Goal: Task Accomplishment & Management: Complete application form

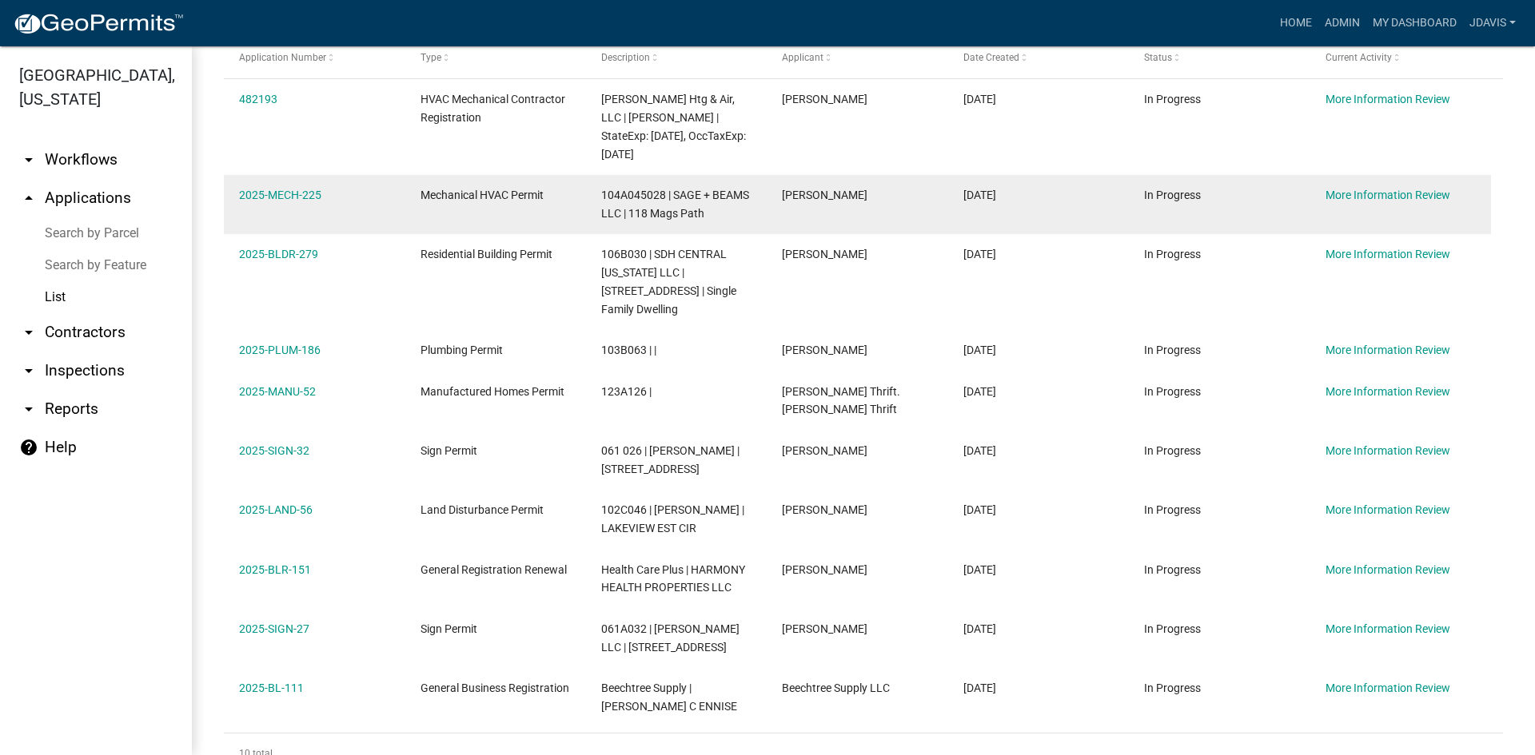
scroll to position [290, 0]
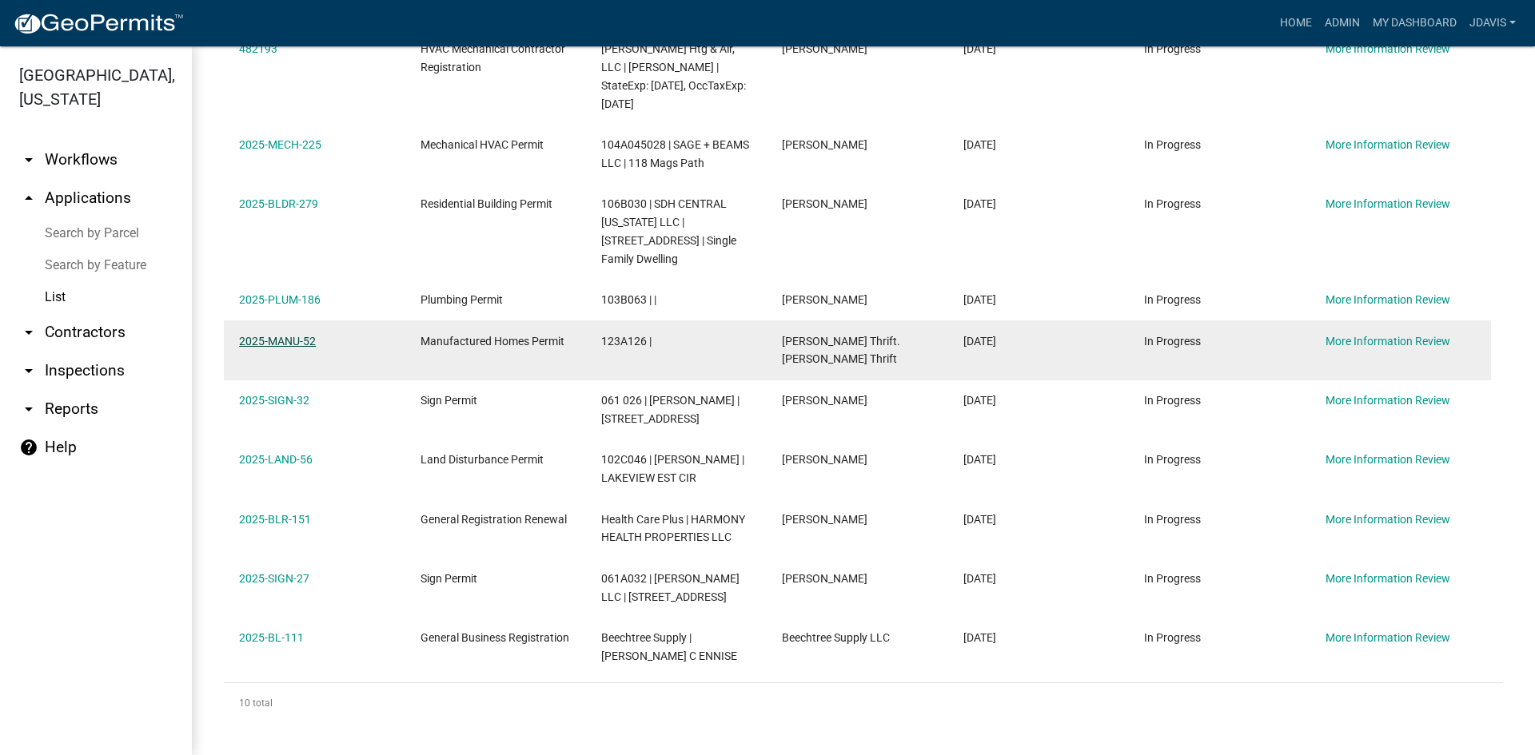
click at [289, 343] on link "2025-MANU-52" at bounding box center [277, 341] width 77 height 13
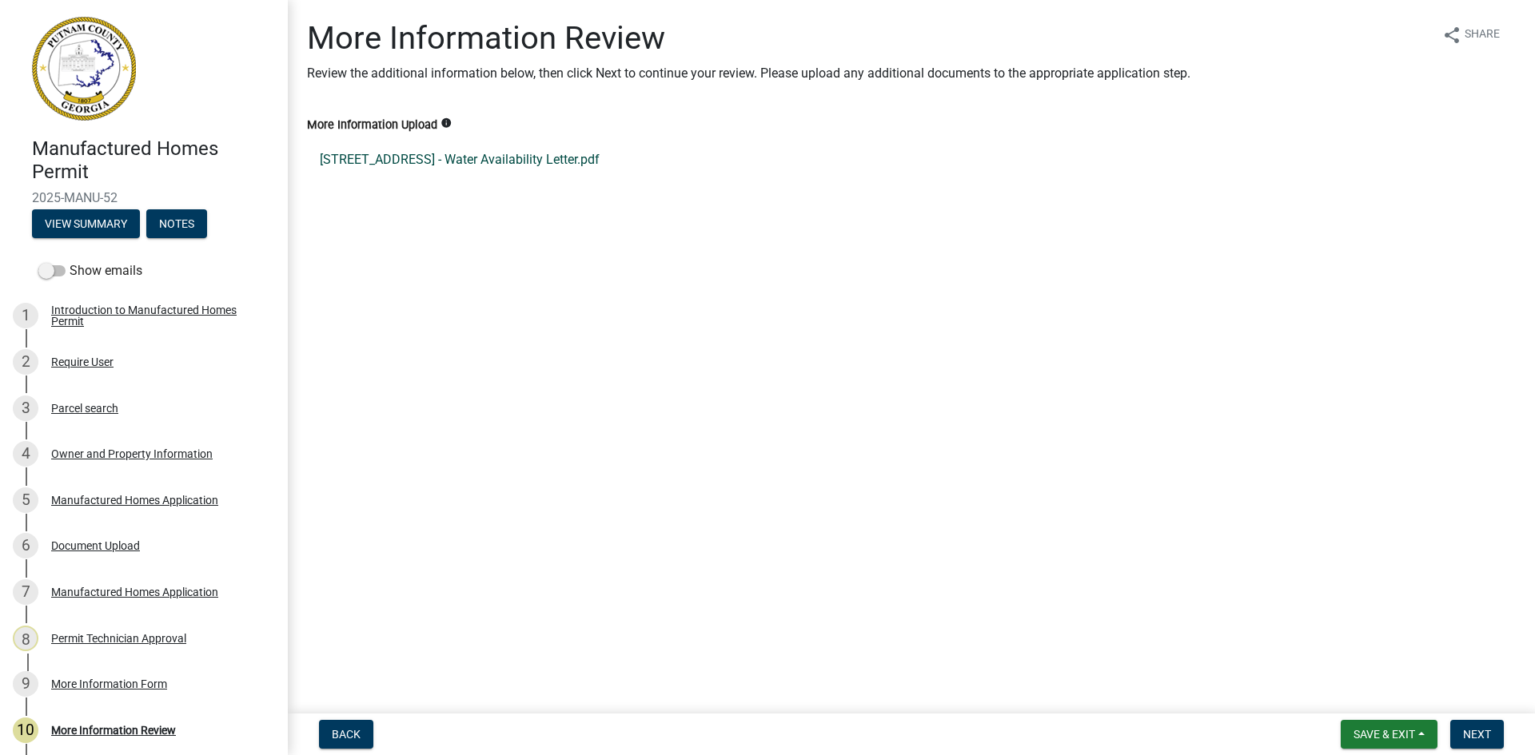
click at [515, 164] on link "[STREET_ADDRESS] - Water Availability Letter.pdf" at bounding box center [911, 160] width 1209 height 38
click at [99, 552] on div "Document Upload" at bounding box center [95, 545] width 89 height 11
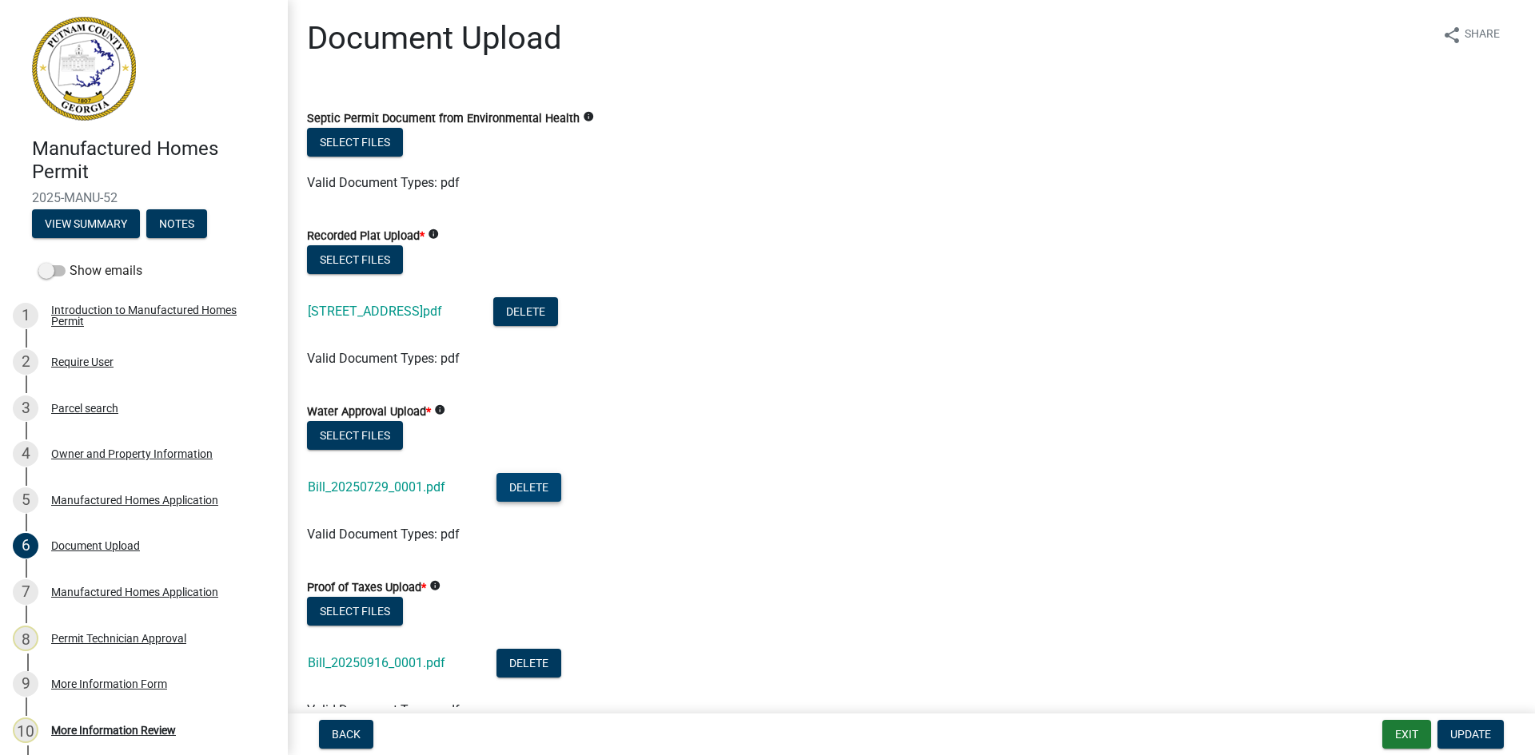
click at [517, 486] on button "Delete" at bounding box center [528, 487] width 65 height 29
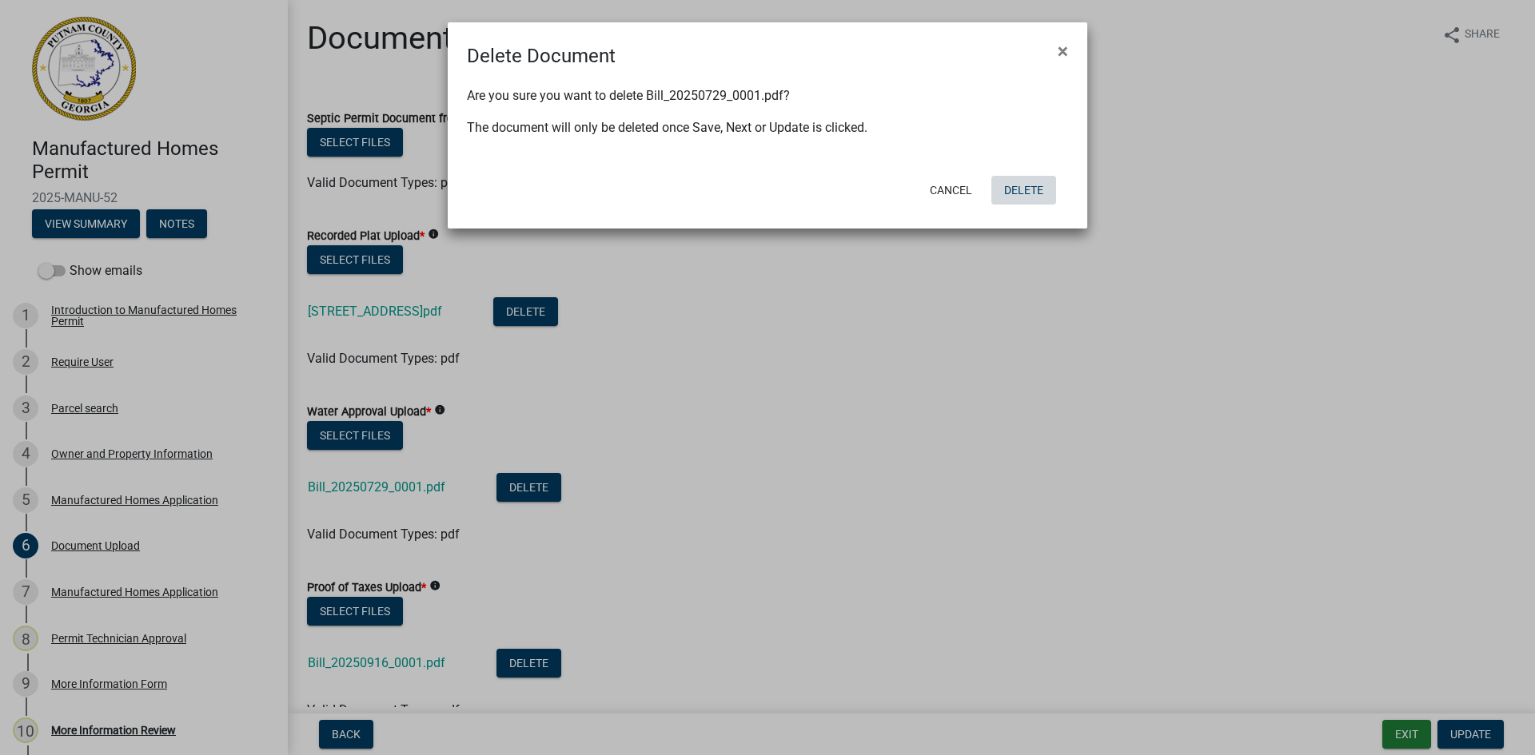
click at [1003, 189] on button "Delete" at bounding box center [1023, 190] width 65 height 29
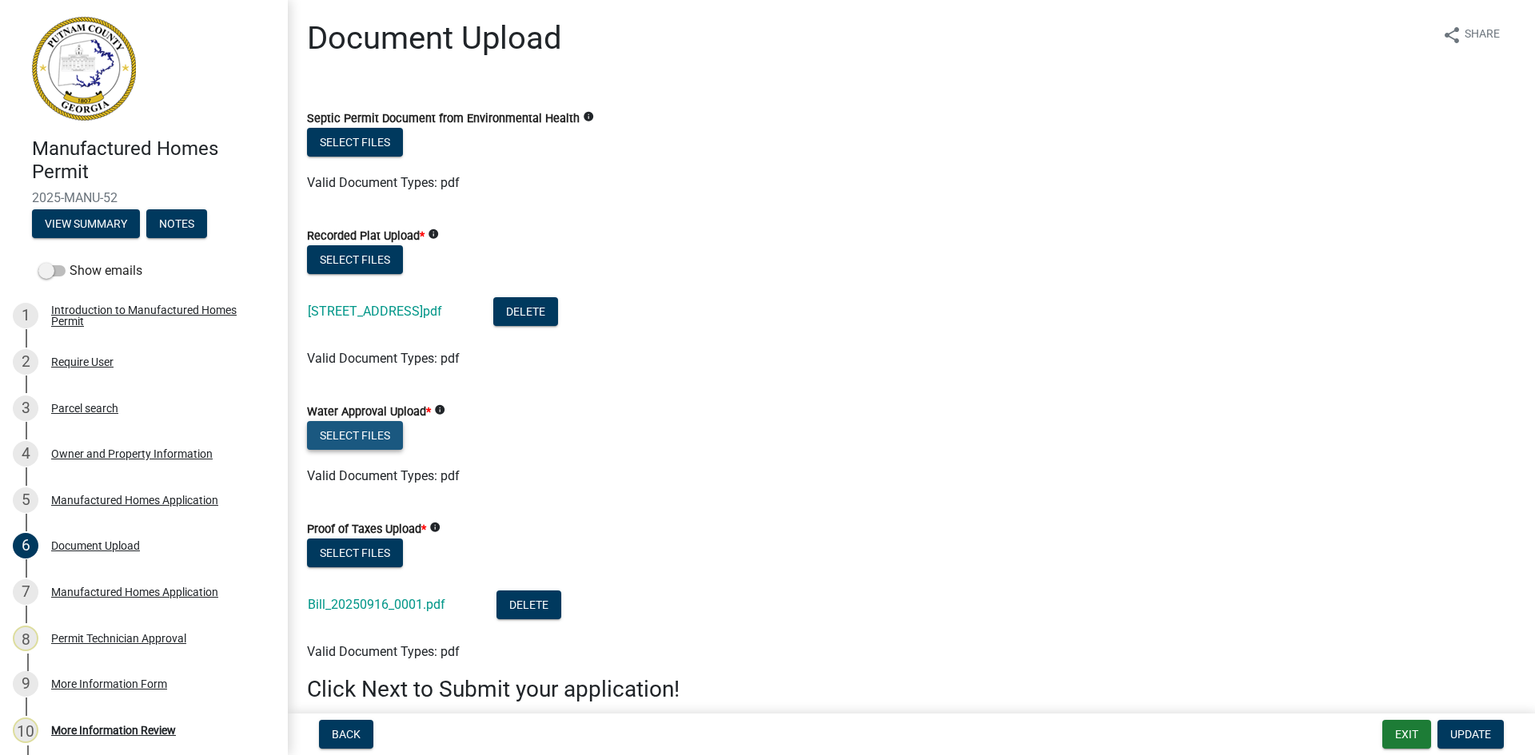
click at [373, 437] on button "Select files" at bounding box center [355, 435] width 96 height 29
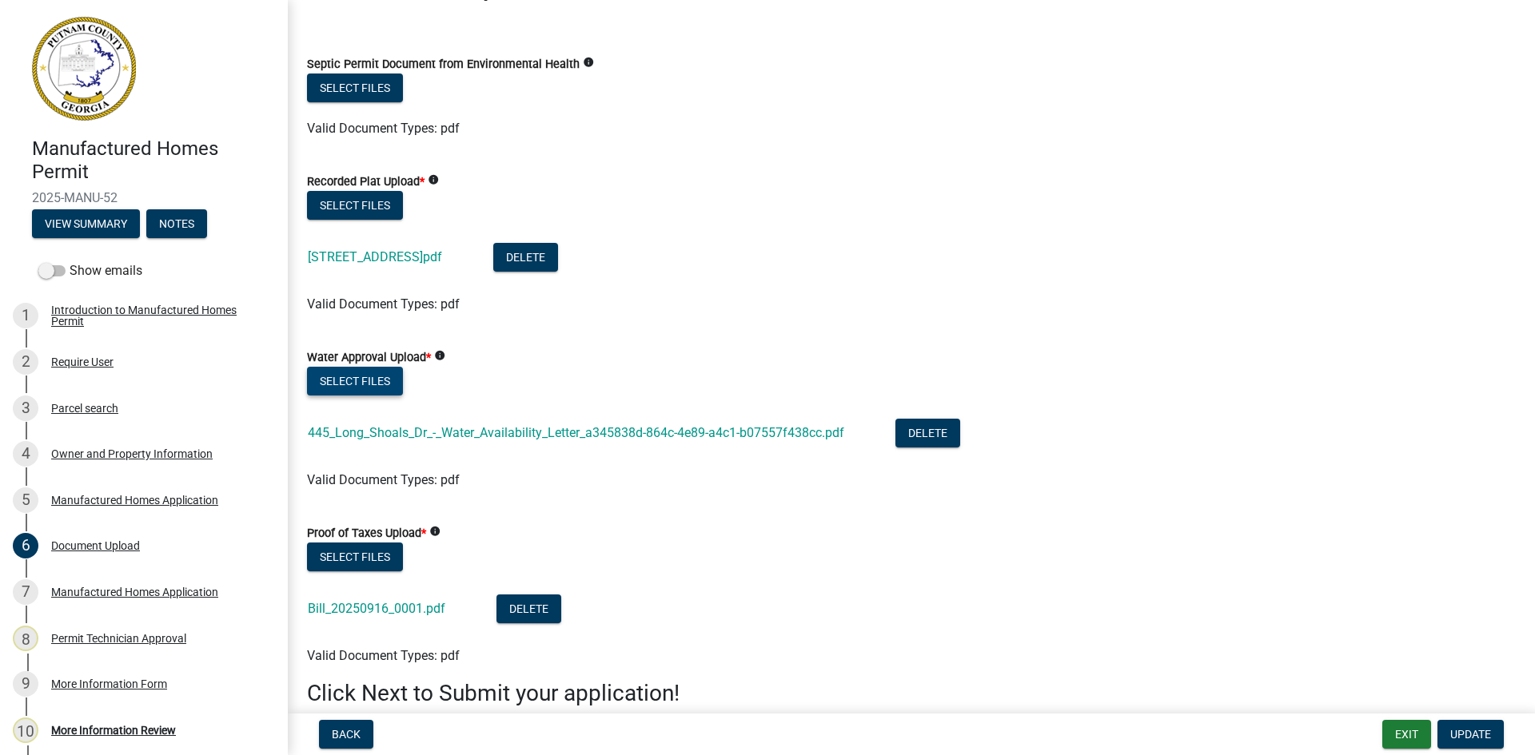
scroll to position [130, 0]
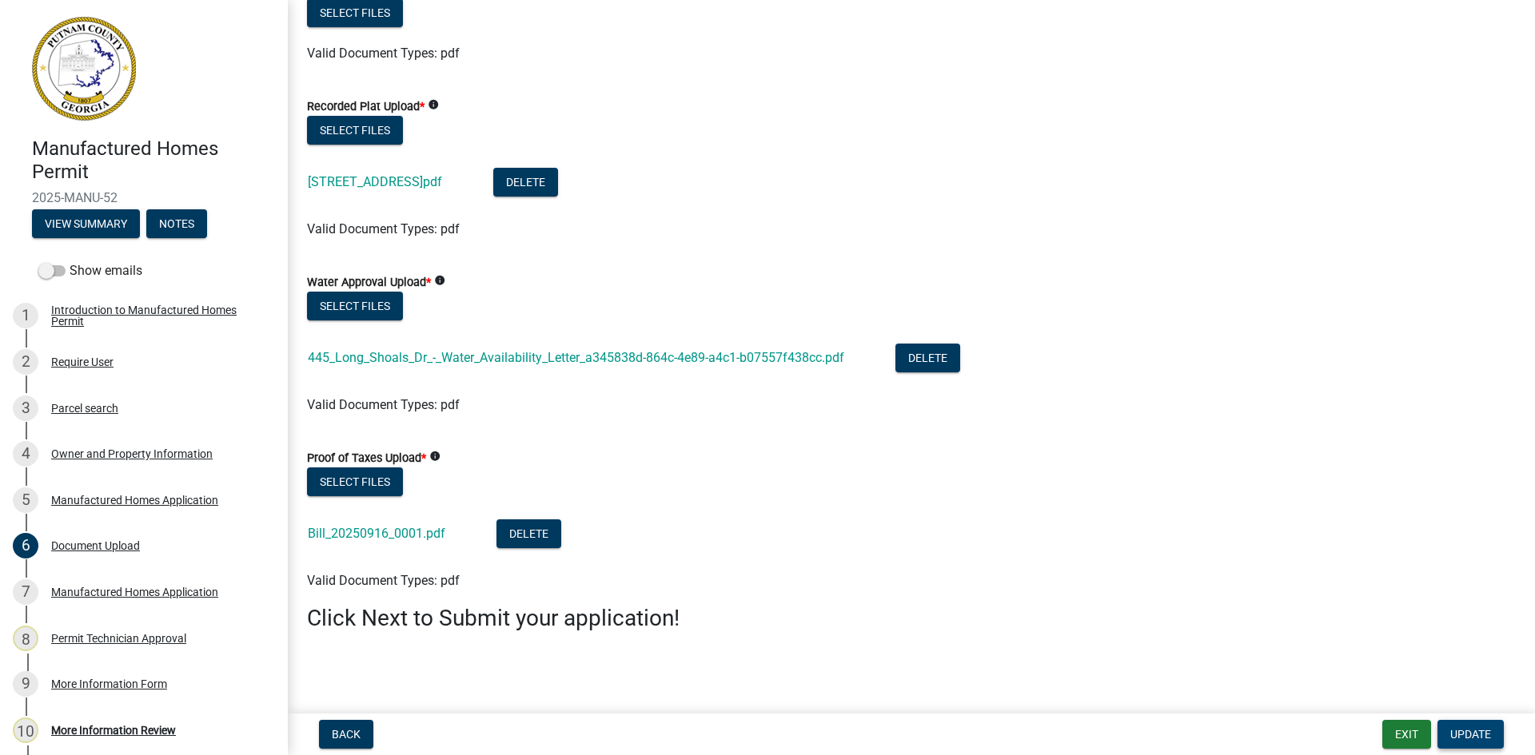
click at [1487, 736] on span "Update" at bounding box center [1470, 734] width 41 height 13
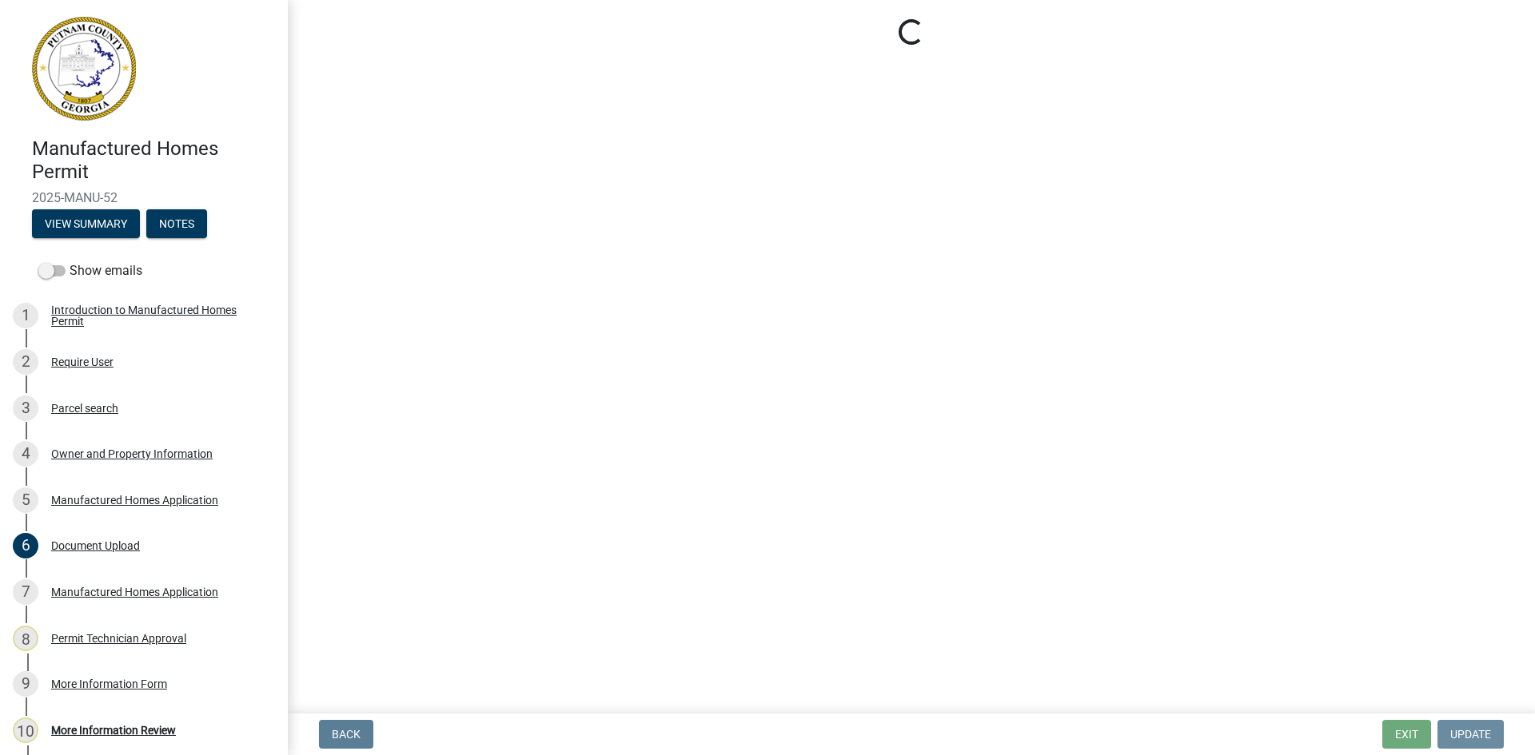
scroll to position [0, 0]
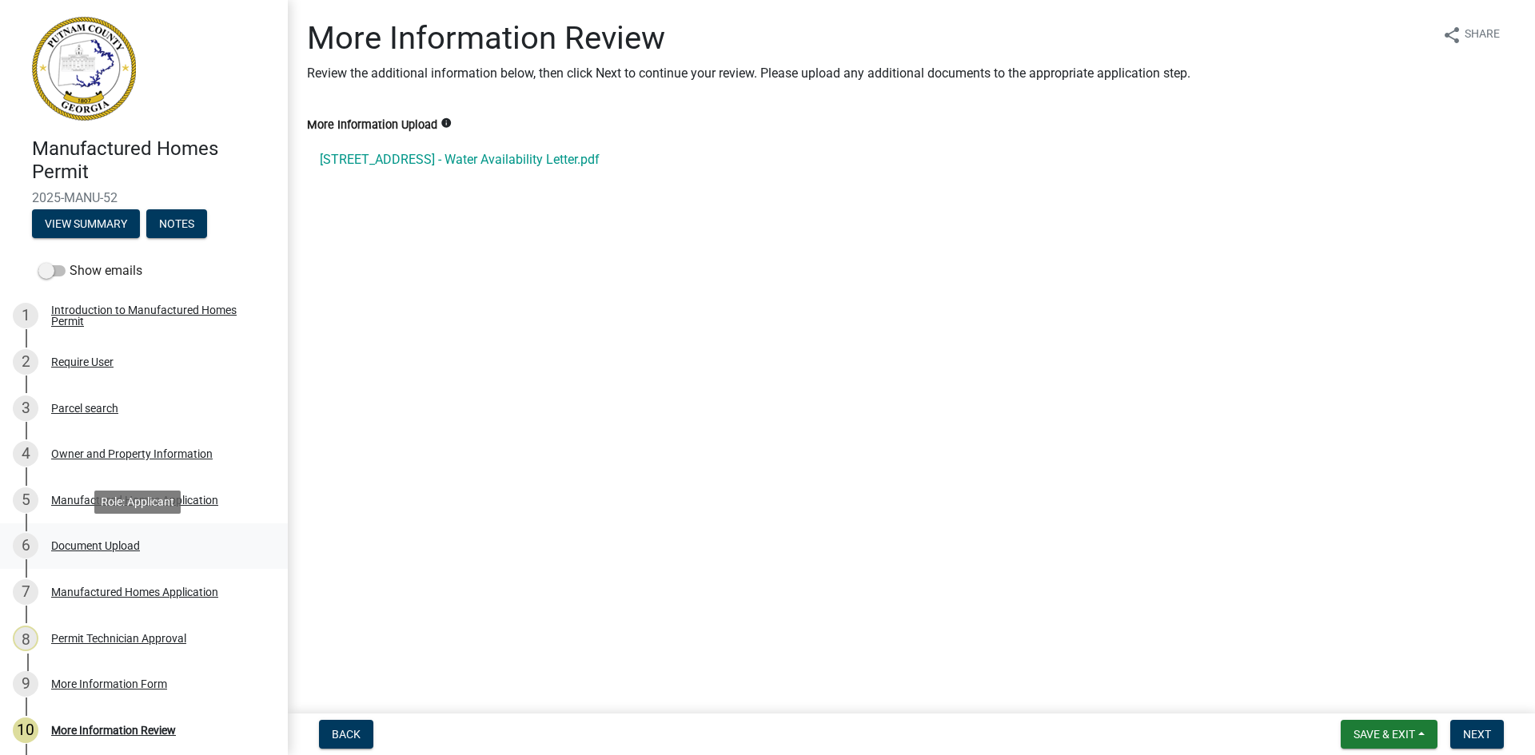
click at [100, 547] on div "Document Upload" at bounding box center [95, 545] width 89 height 11
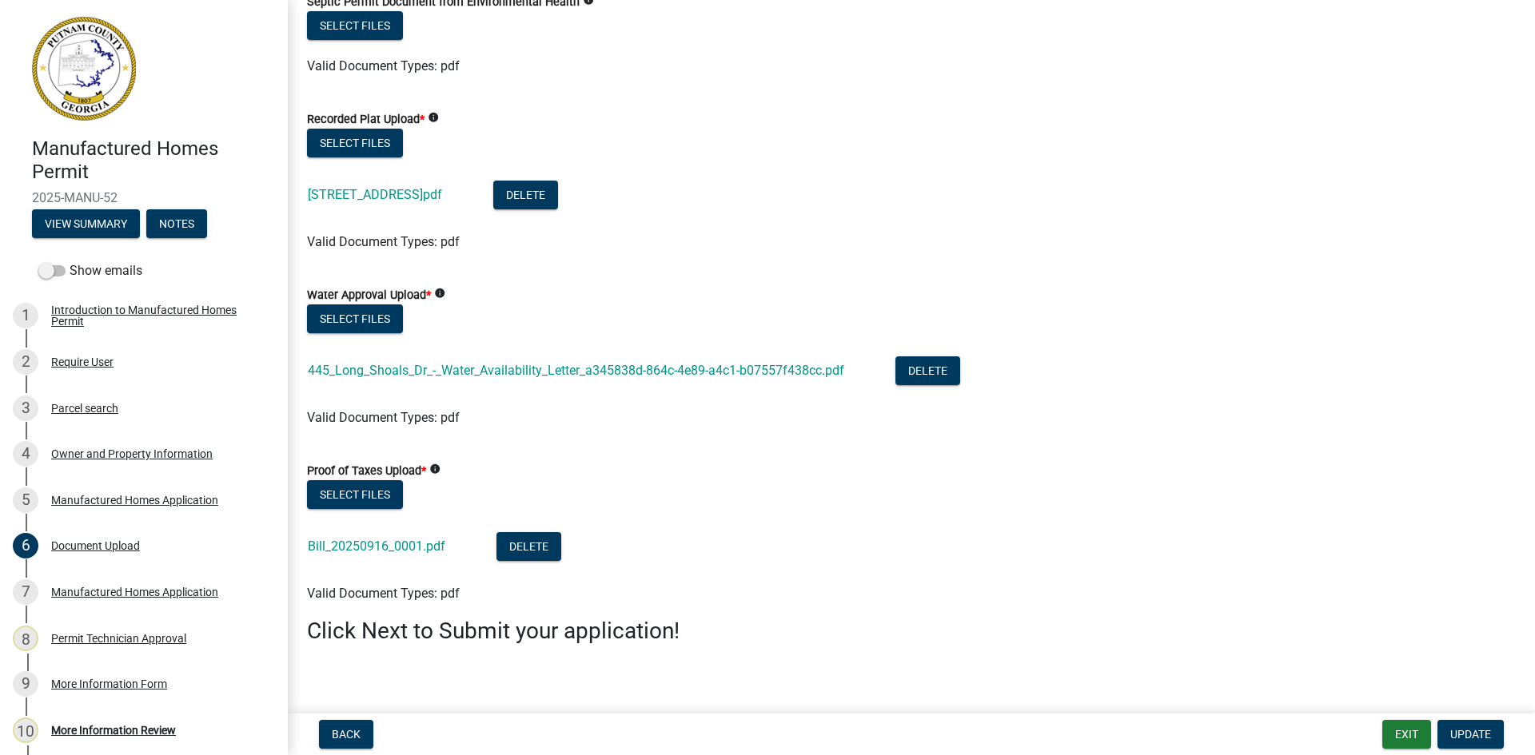
scroll to position [130, 0]
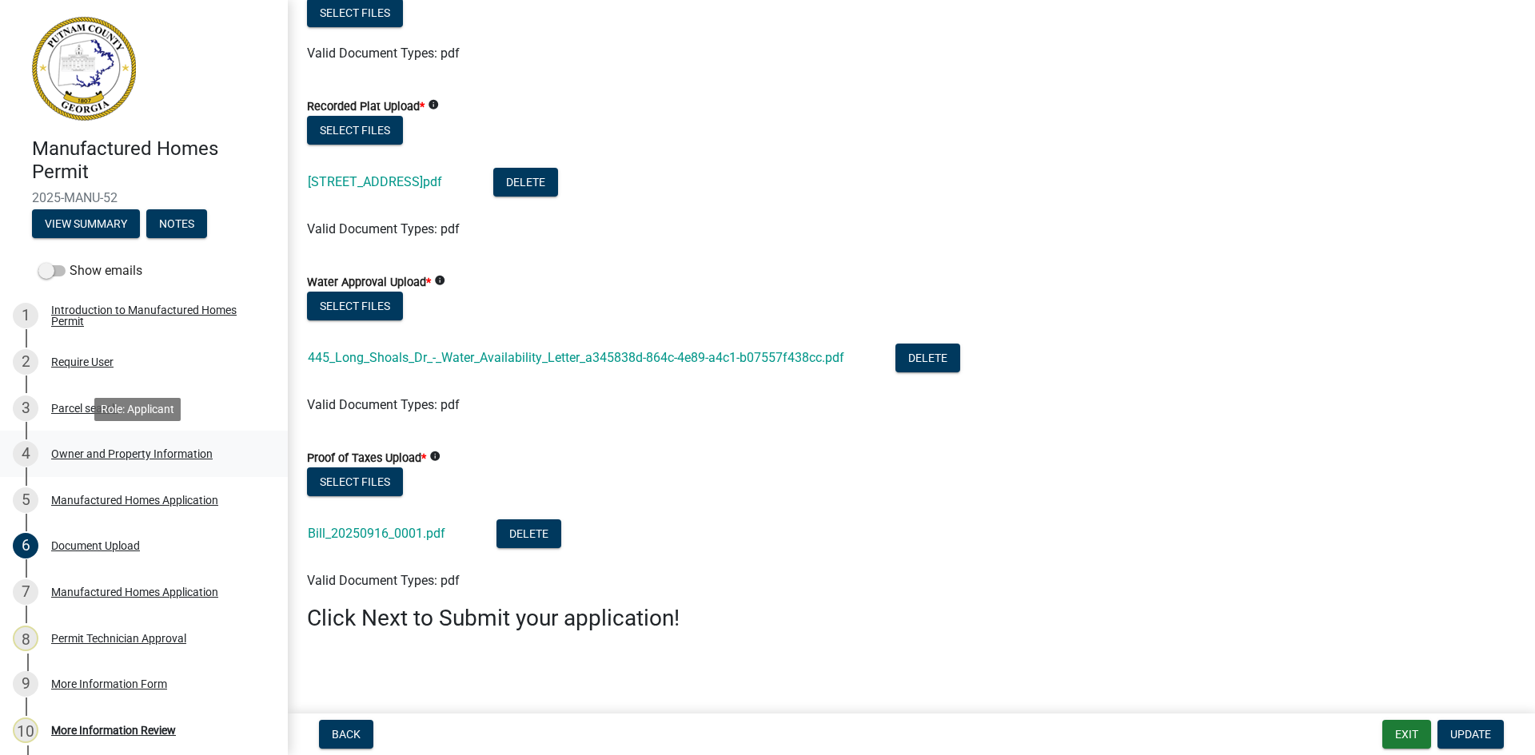
click at [166, 455] on div "Owner and Property Information" at bounding box center [131, 454] width 161 height 11
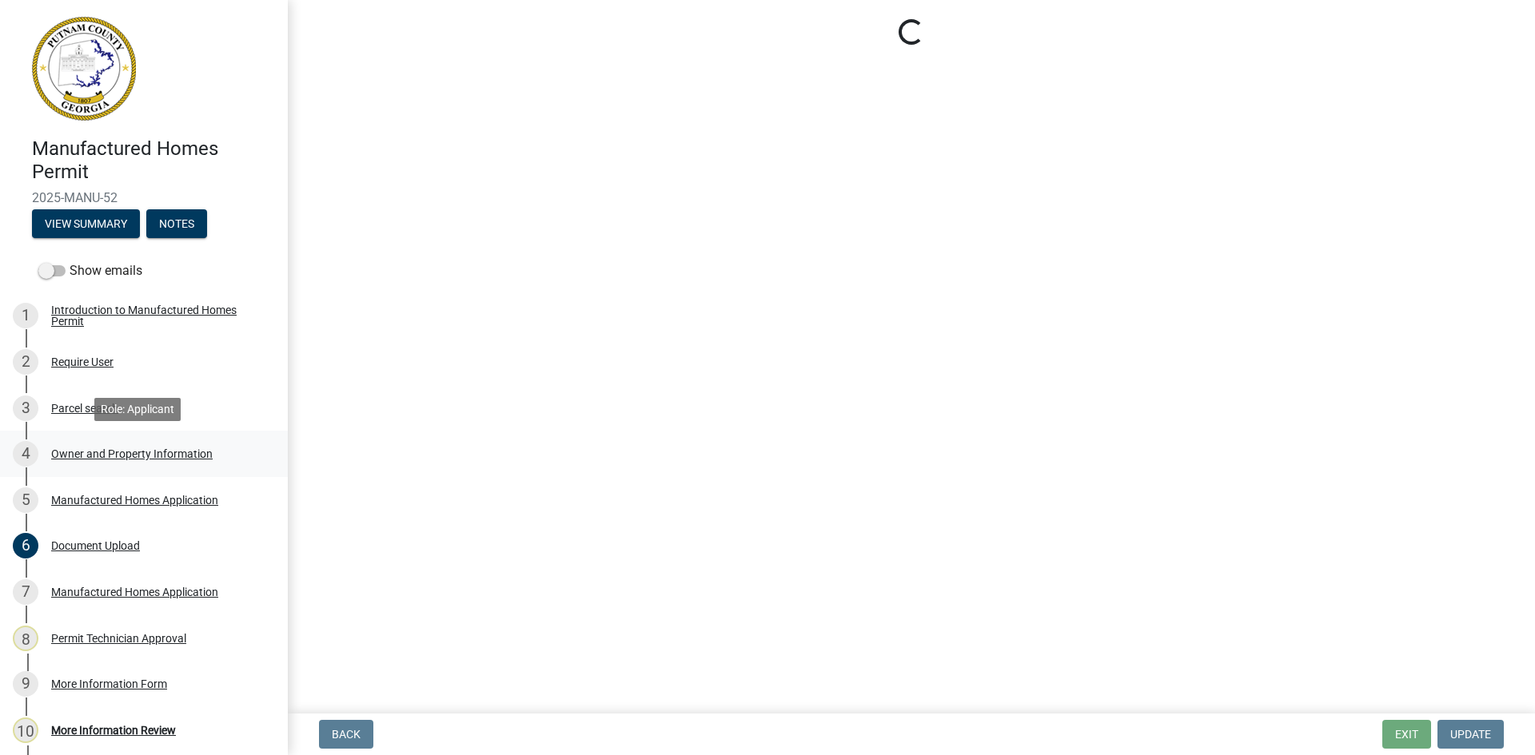
select select "34fe85c2-5f76-4343-b6bb-8ca387e0bed7"
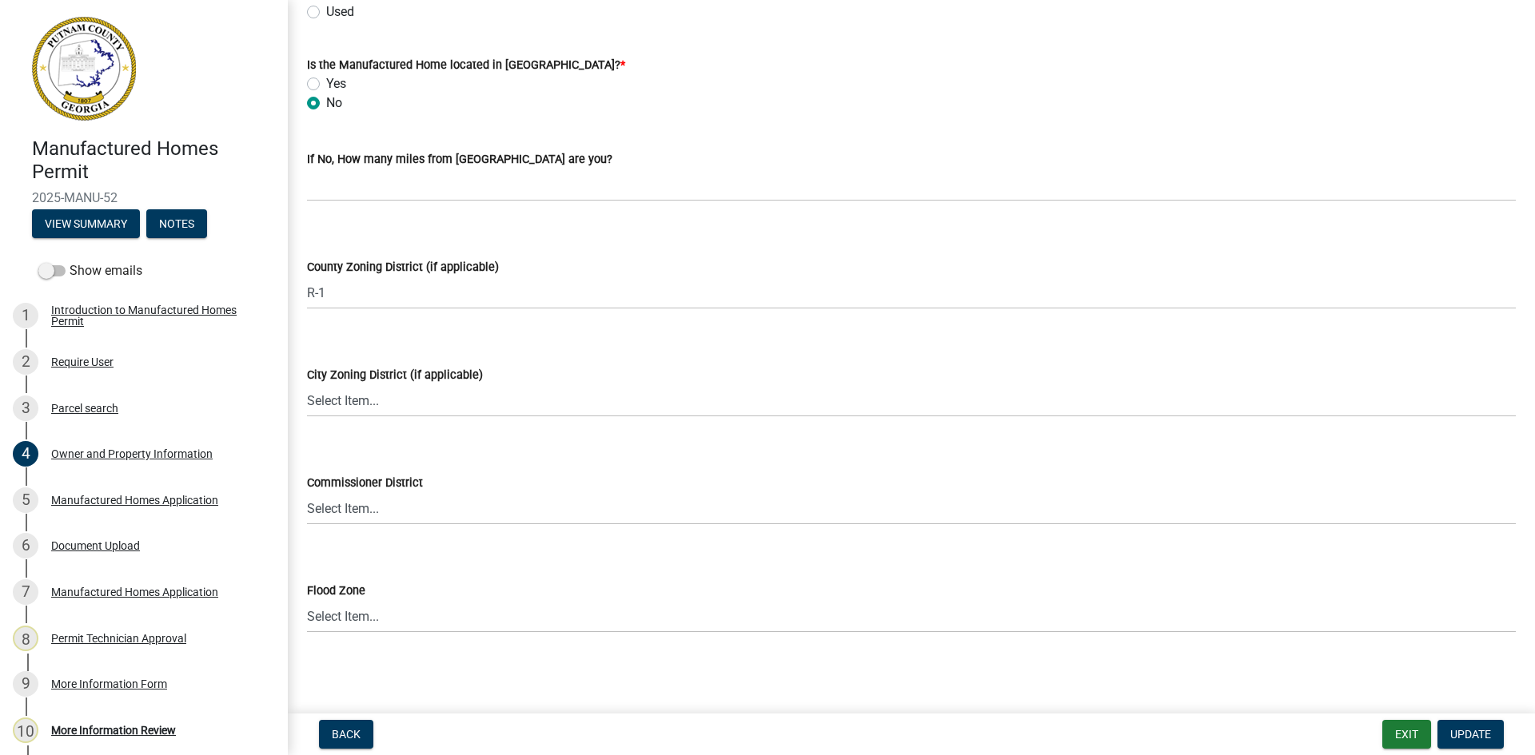
scroll to position [1962, 0]
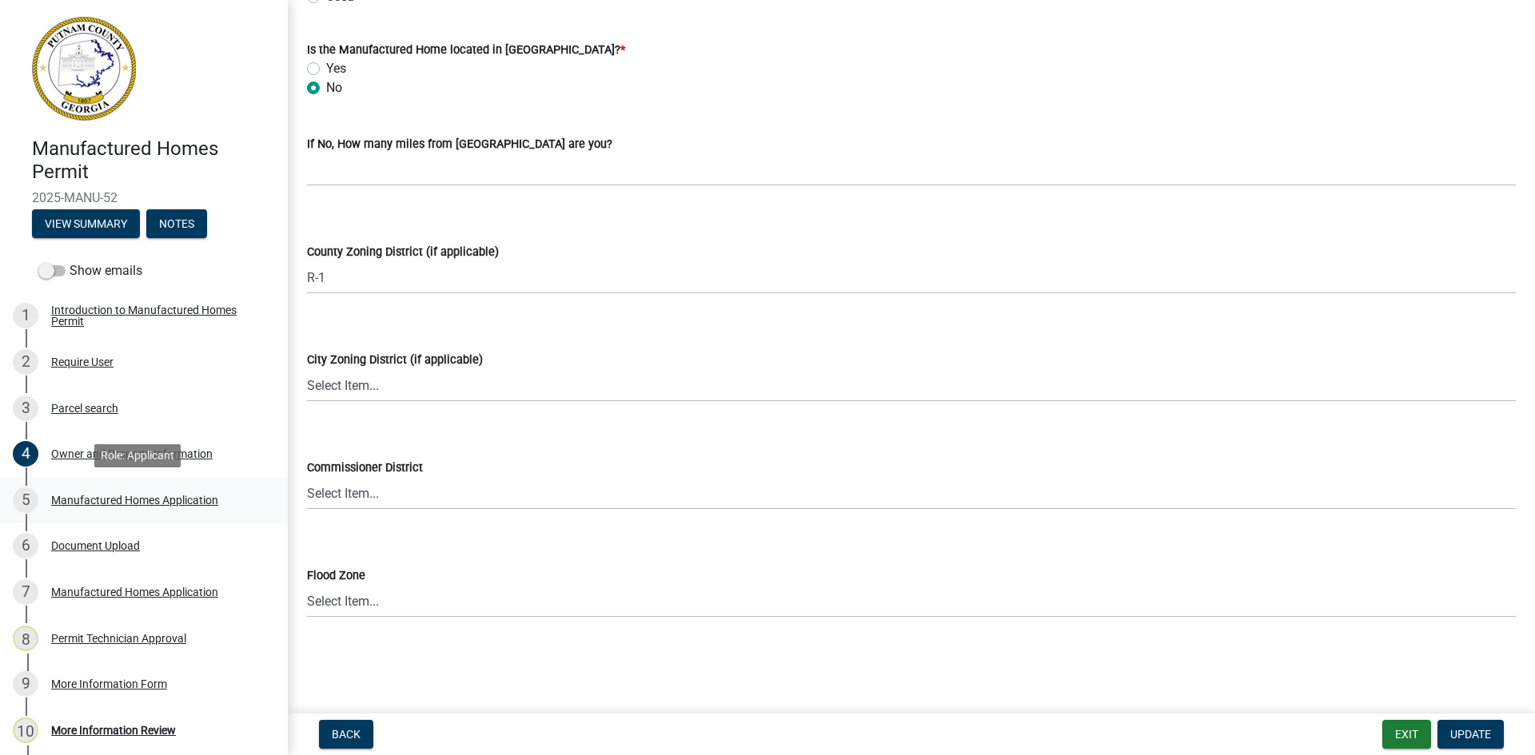
click at [129, 495] on div "Manufactured Homes Application" at bounding box center [134, 500] width 167 height 11
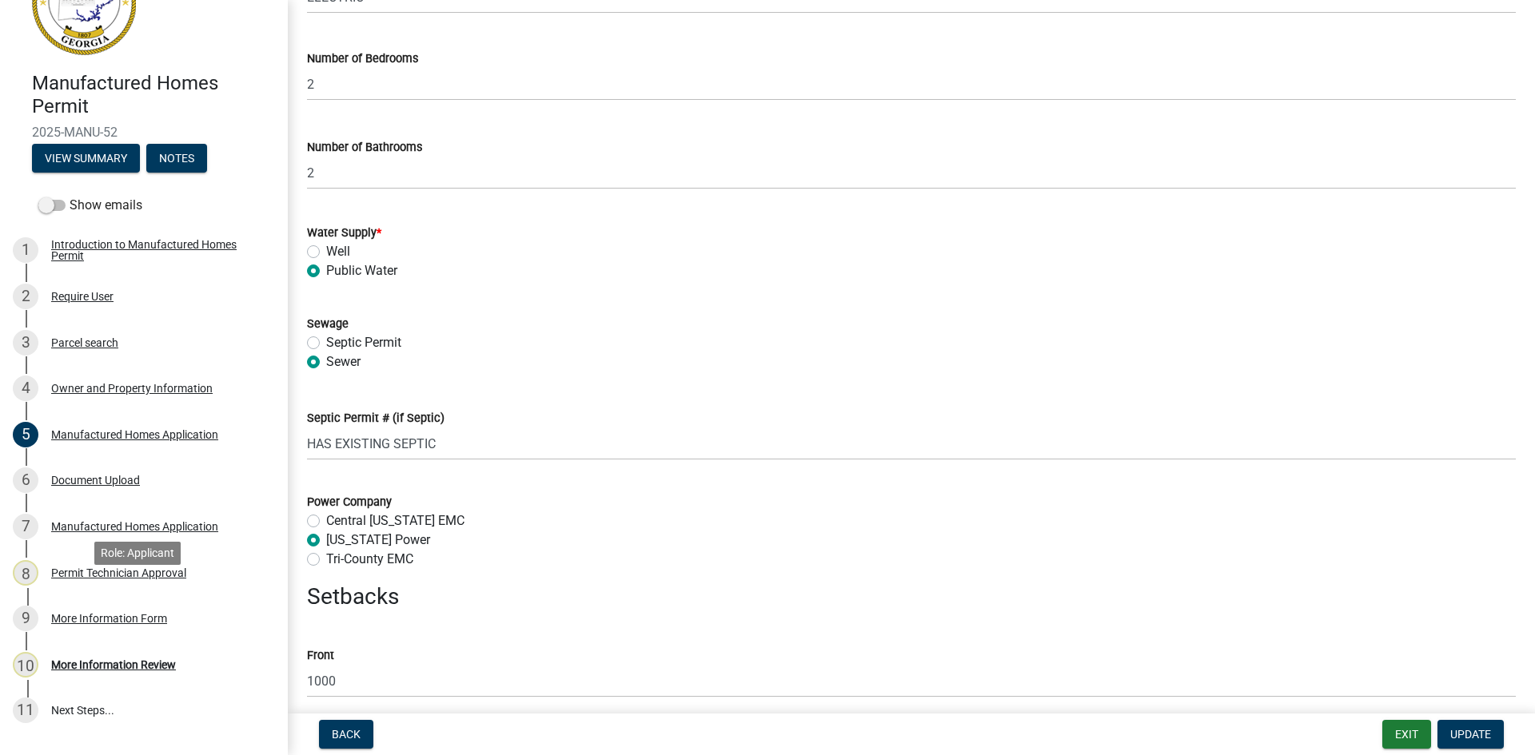
scroll to position [157, 0]
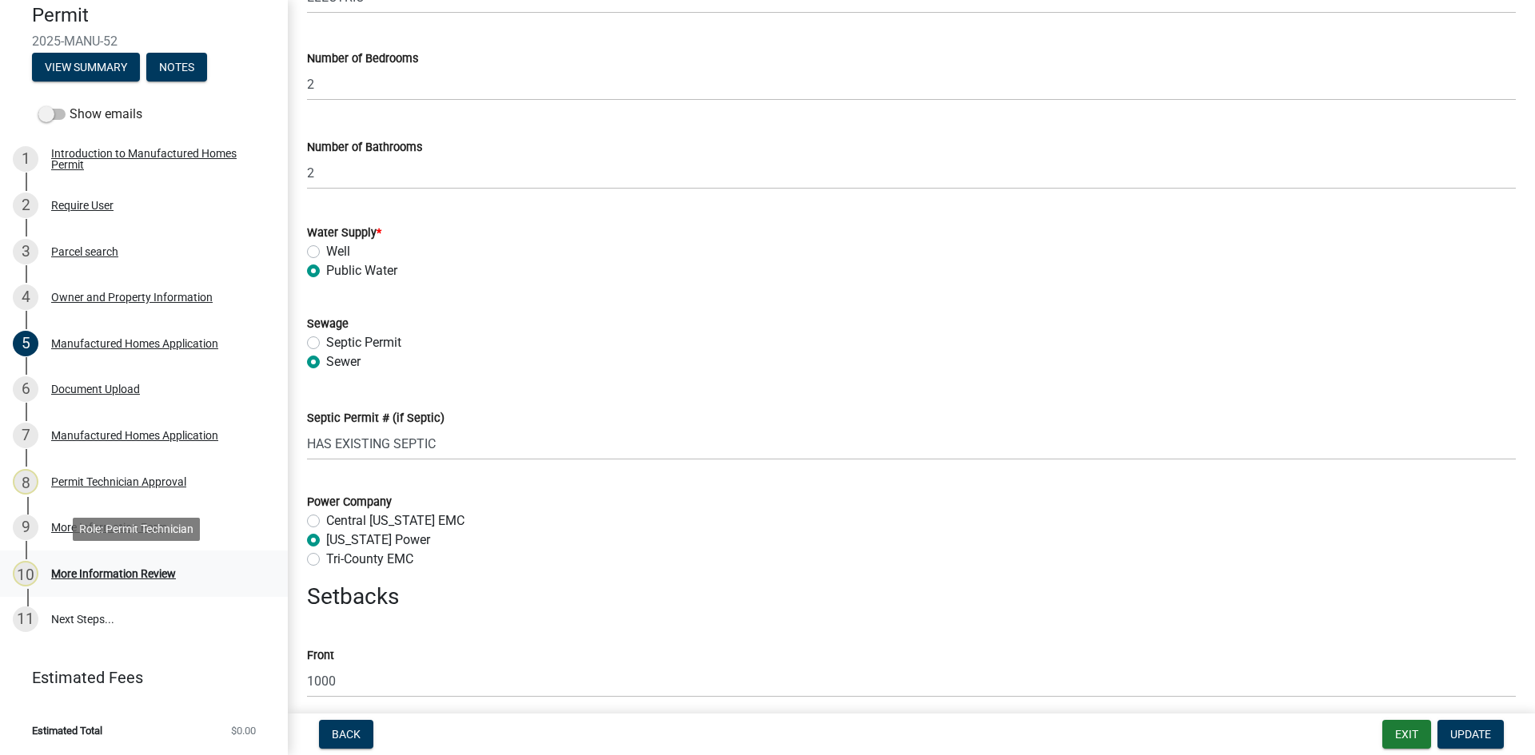
click at [102, 570] on div "More Information Review" at bounding box center [113, 573] width 125 height 11
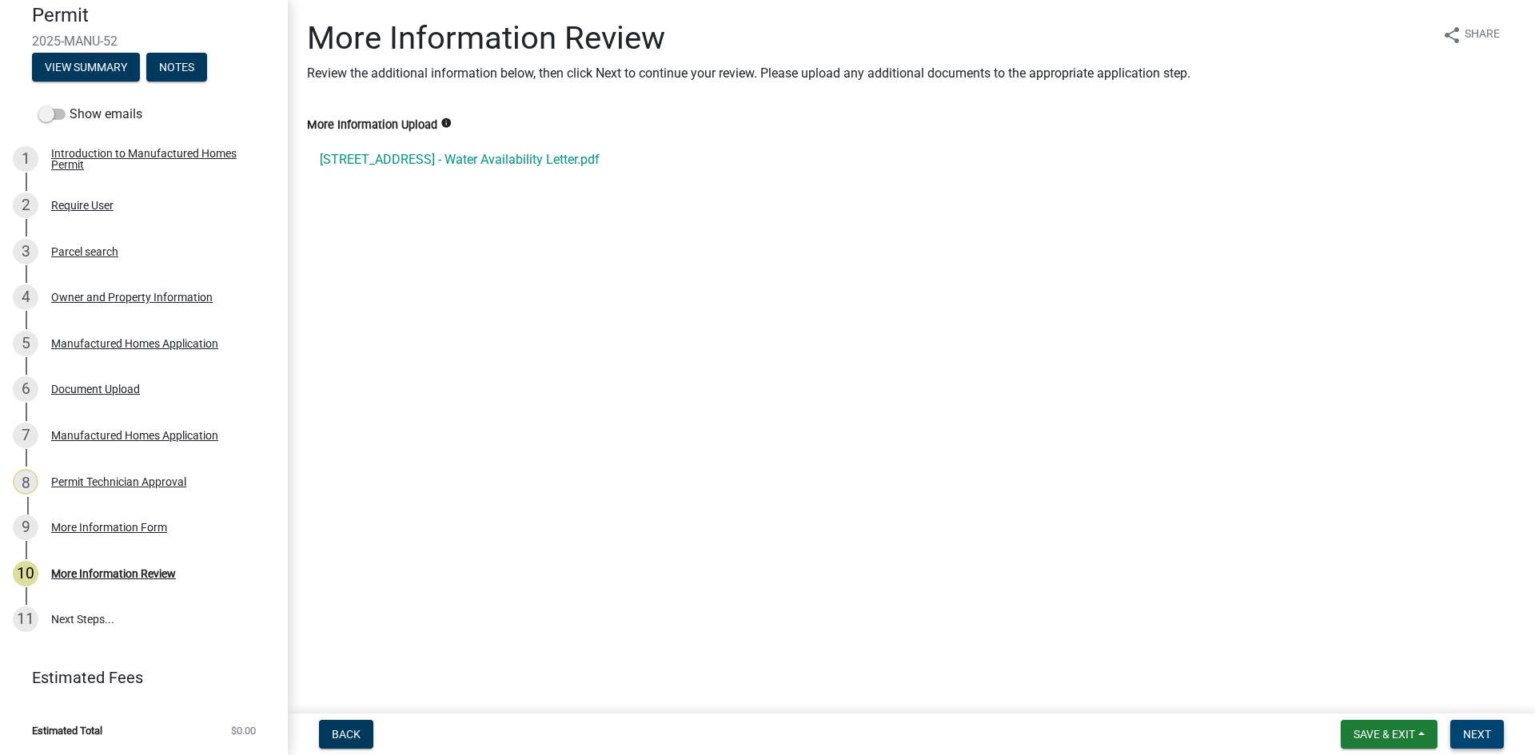
click at [1476, 734] on span "Next" at bounding box center [1477, 734] width 28 height 13
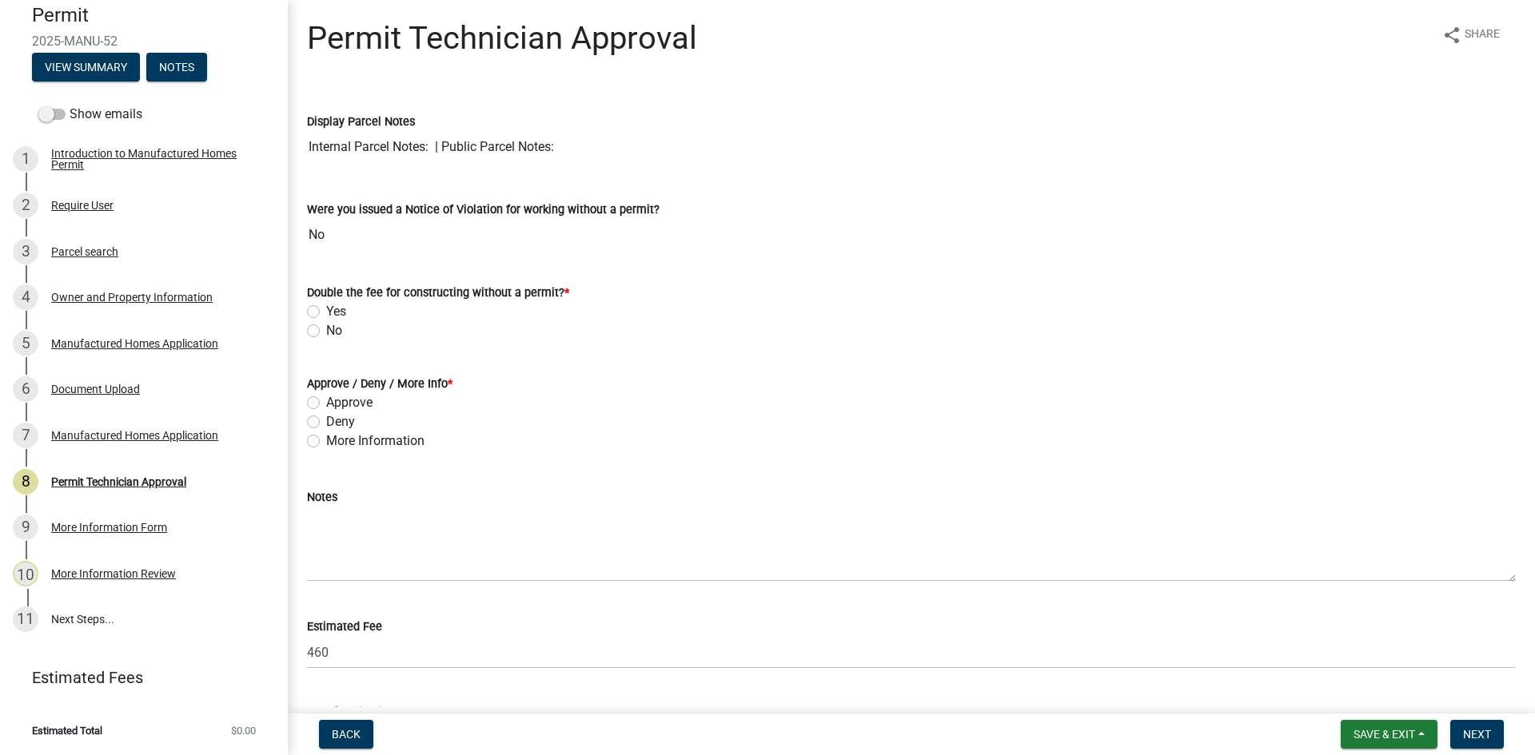
click at [326, 332] on label "No" at bounding box center [334, 330] width 16 height 19
click at [326, 332] on input "No" at bounding box center [331, 326] width 10 height 10
radio input "true"
click at [326, 403] on label "Approve" at bounding box center [349, 402] width 46 height 19
click at [326, 403] on input "Approve" at bounding box center [331, 398] width 10 height 10
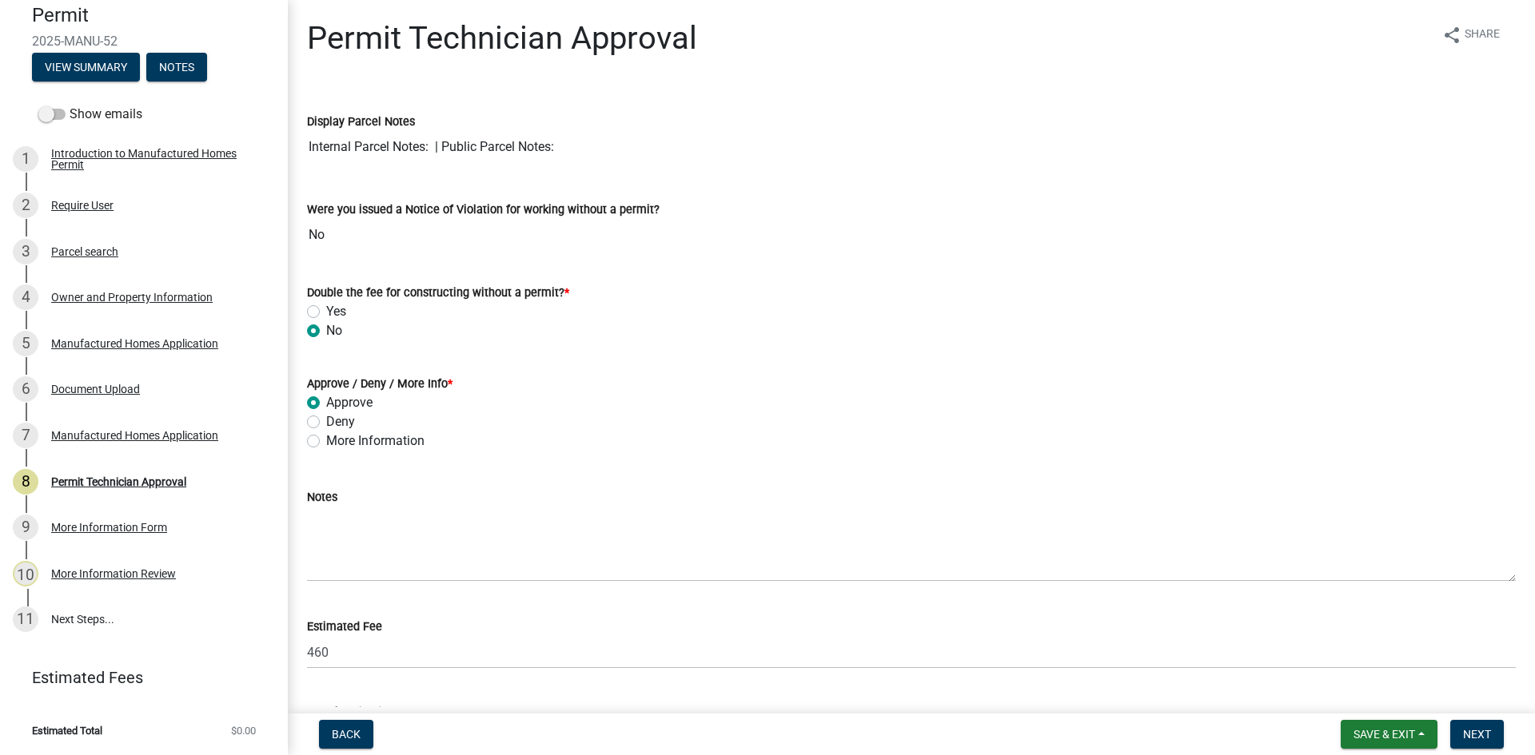
radio input "true"
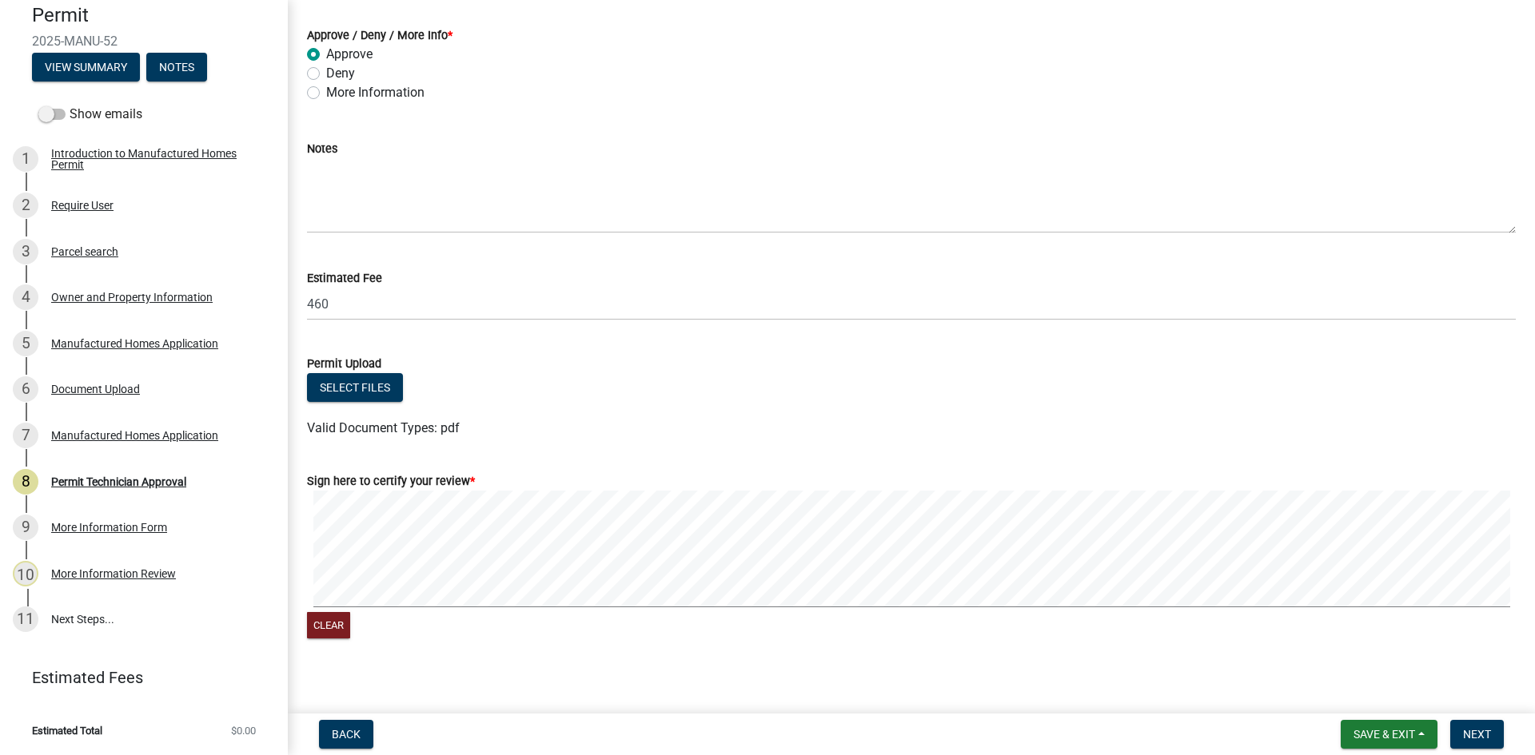
scroll to position [361, 0]
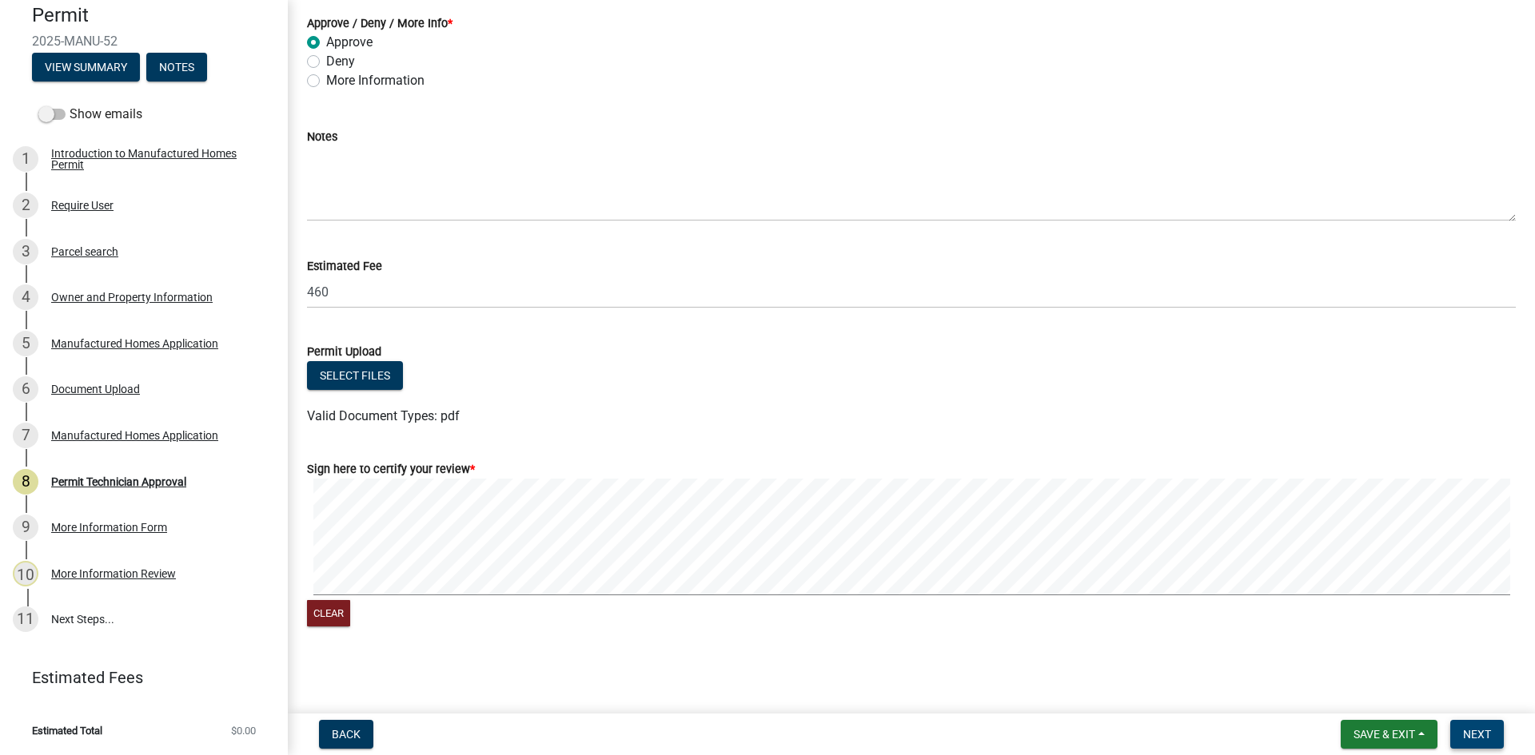
click at [1476, 732] on span "Next" at bounding box center [1477, 734] width 28 height 13
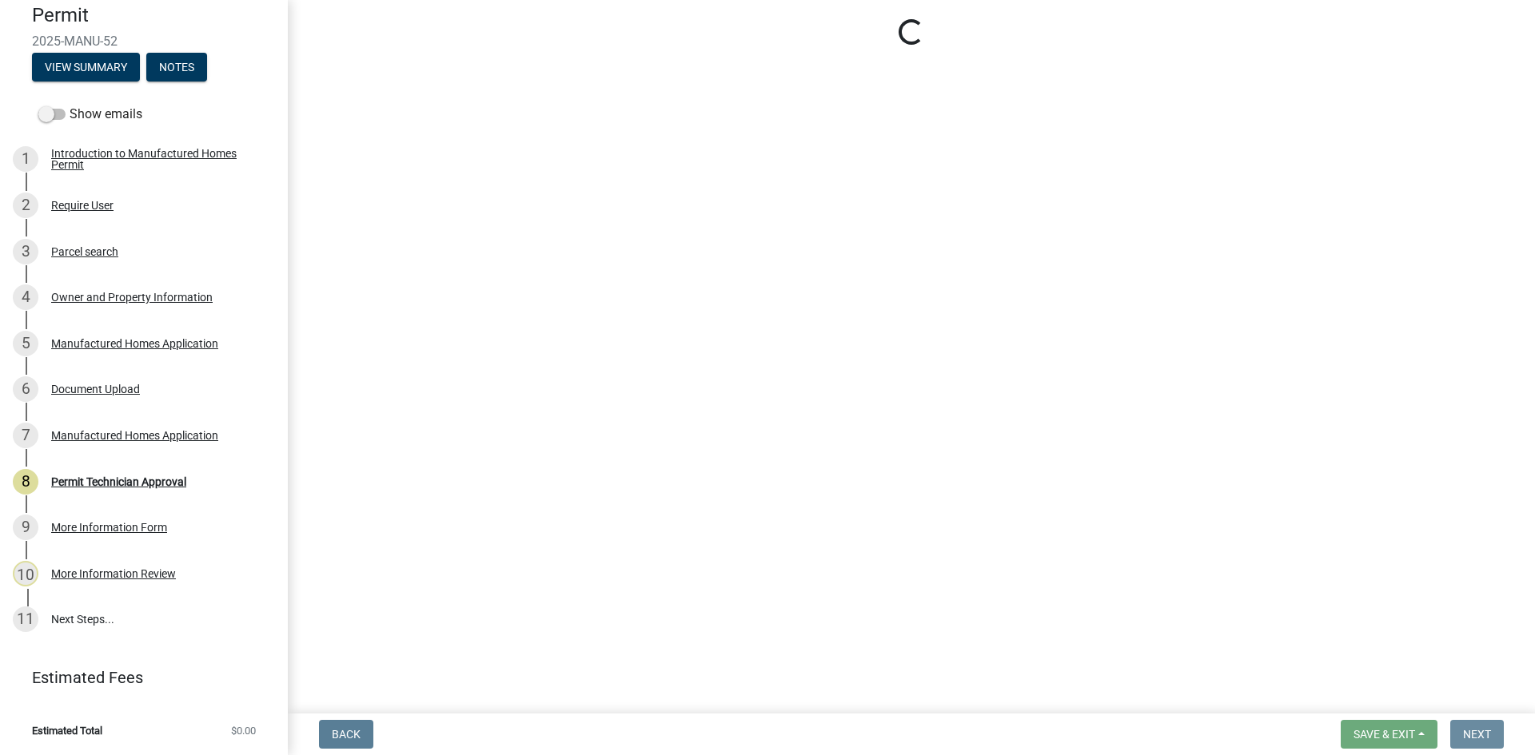
scroll to position [0, 0]
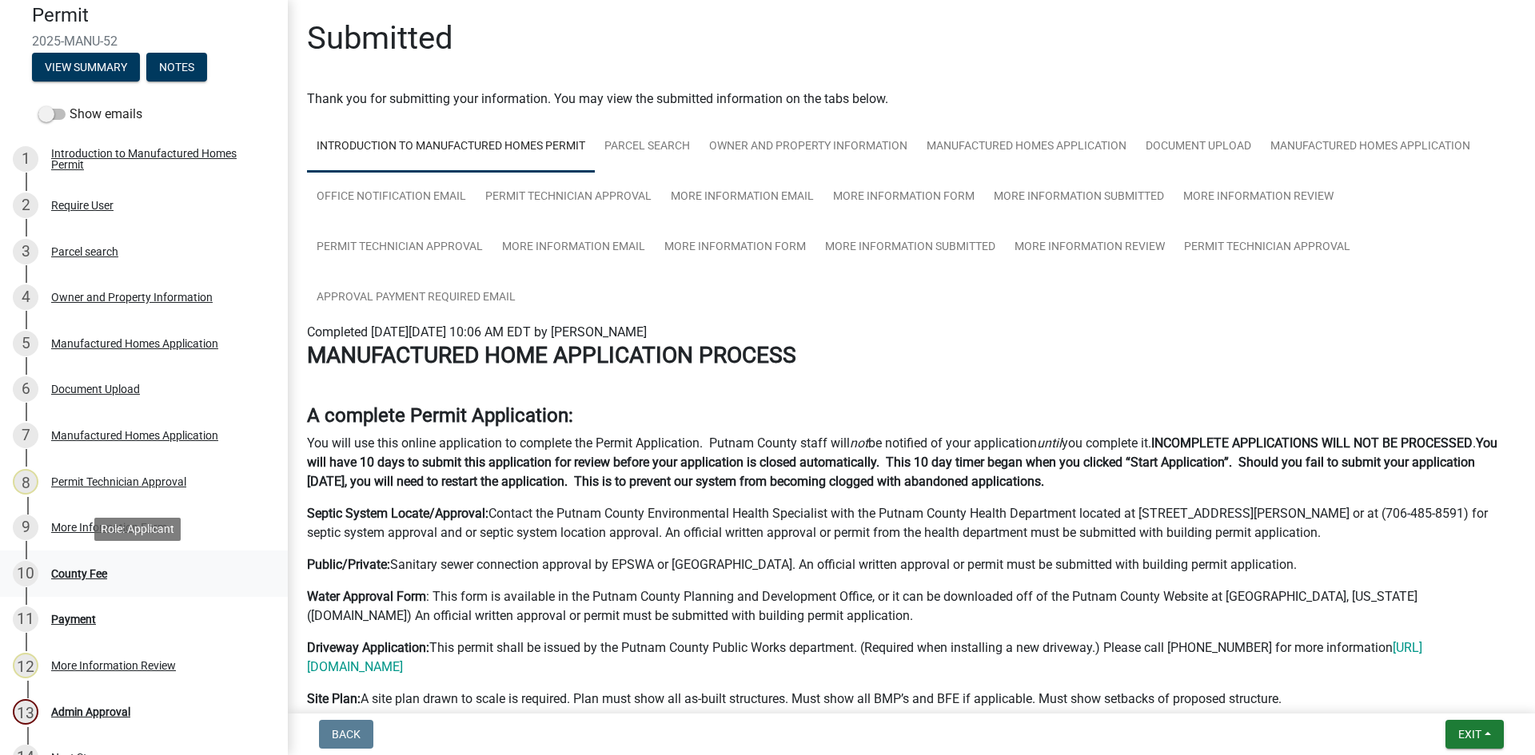
click at [82, 569] on div "County Fee" at bounding box center [79, 573] width 56 height 11
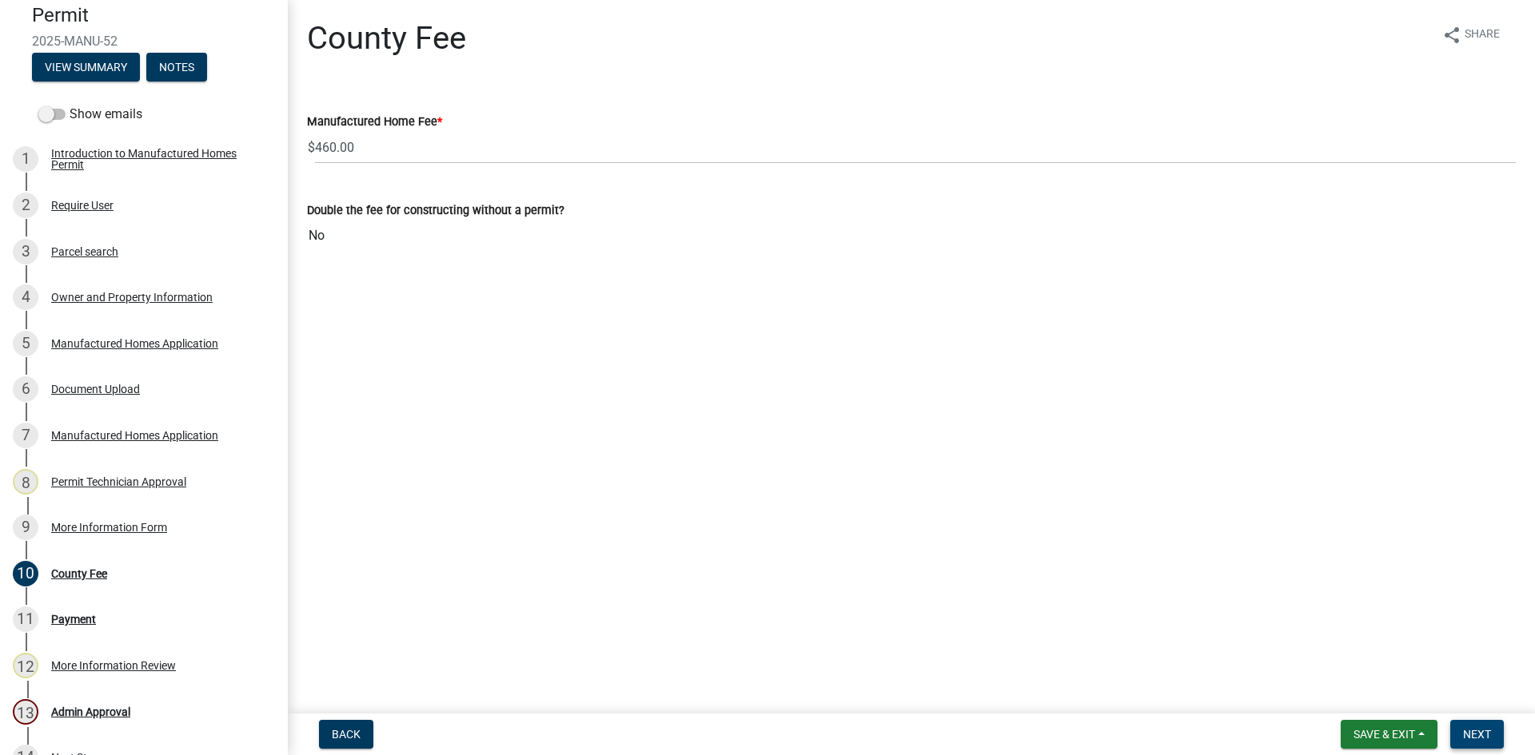
click at [1485, 736] on span "Next" at bounding box center [1477, 734] width 28 height 13
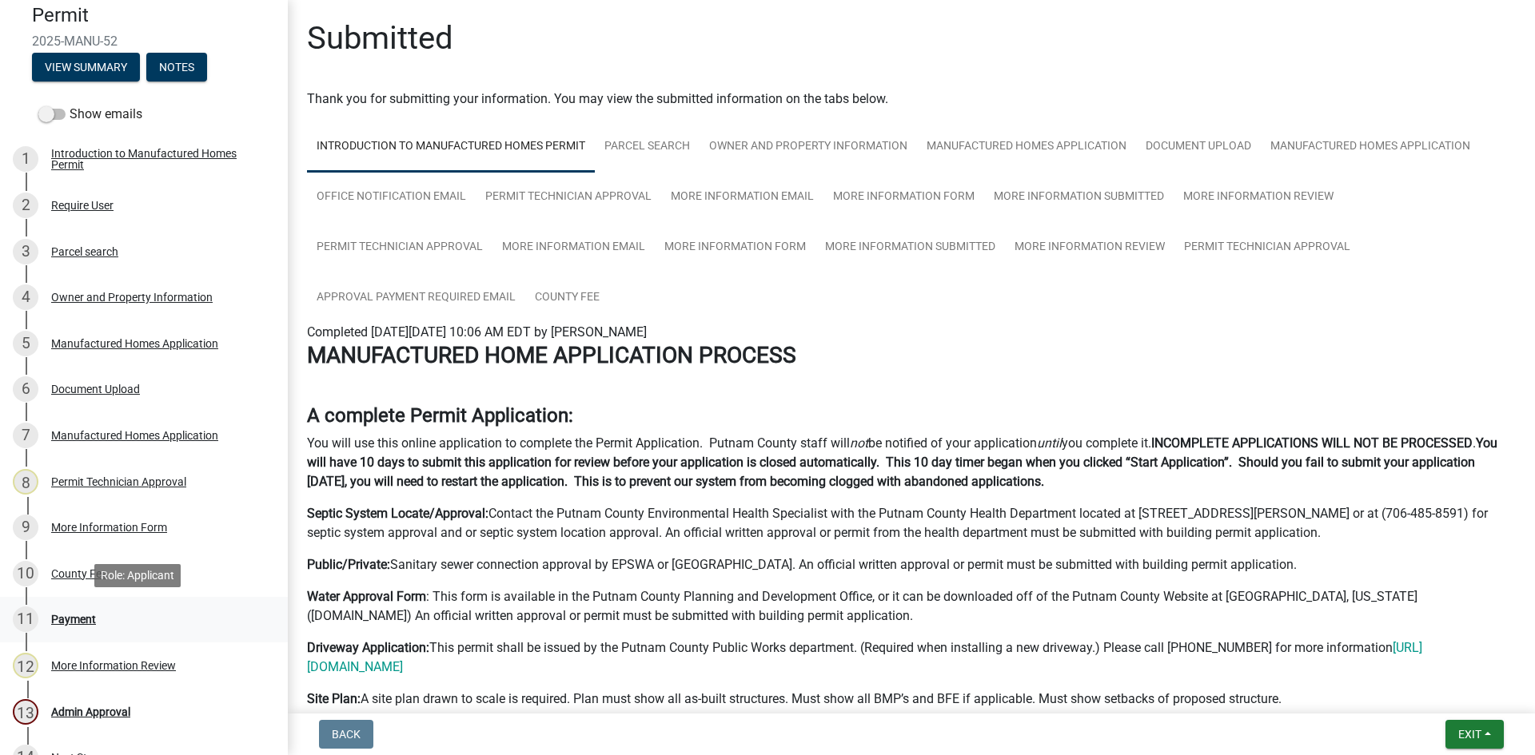
click at [94, 615] on div "Payment" at bounding box center [73, 619] width 45 height 11
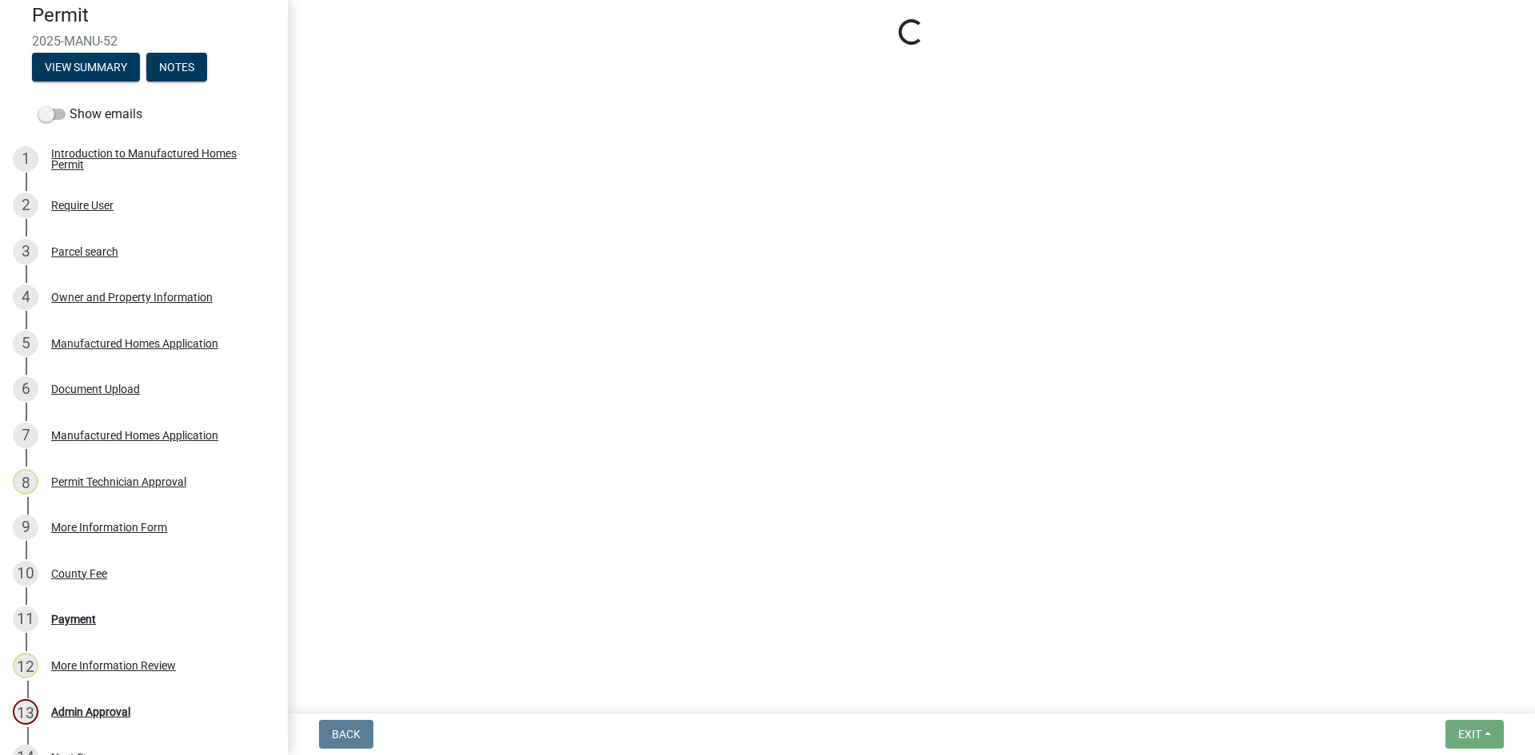
select select "3: 3"
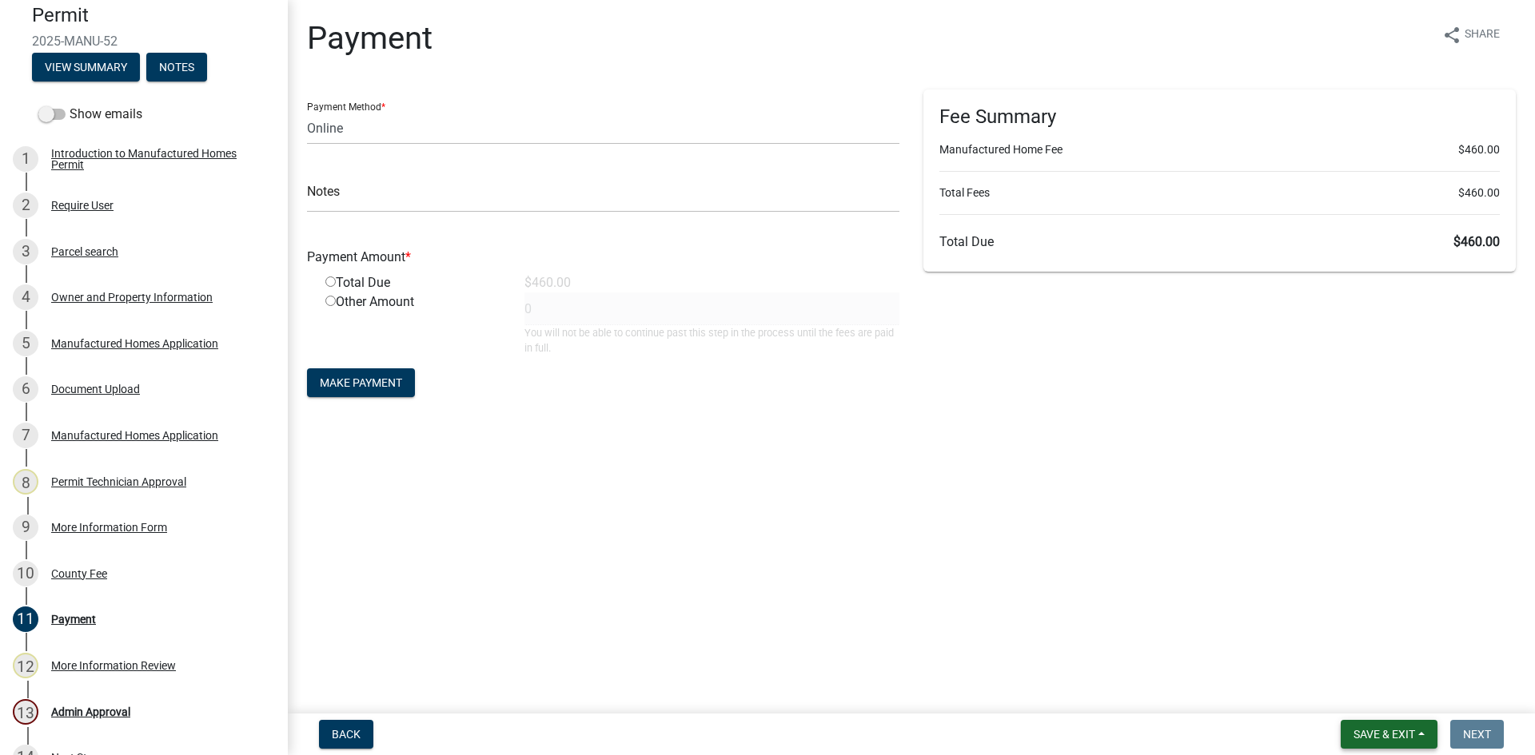
click at [1403, 736] on span "Save & Exit" at bounding box center [1385, 734] width 62 height 13
click at [1404, 703] on button "Save & Exit" at bounding box center [1374, 693] width 128 height 38
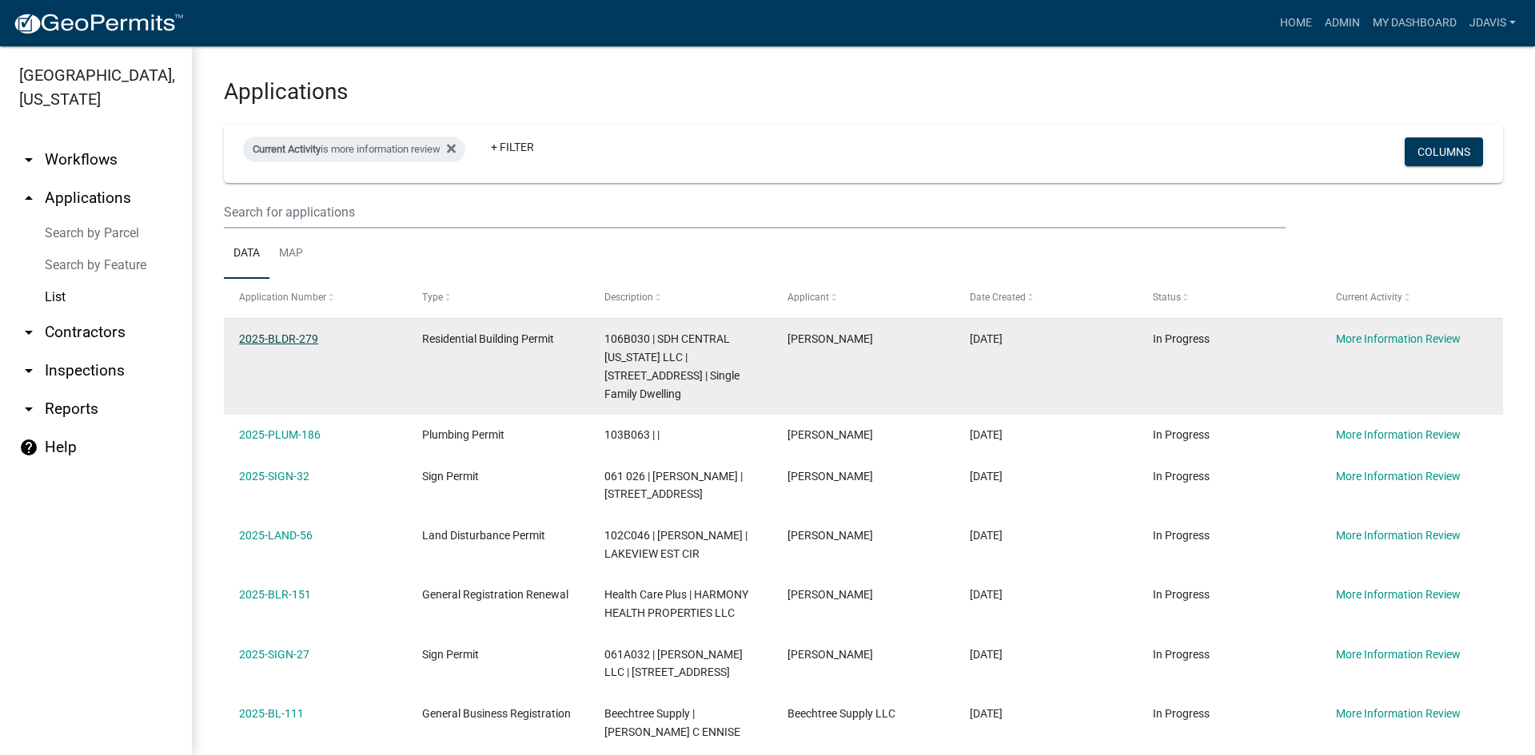
click at [285, 336] on link "2025-BLDR-279" at bounding box center [278, 339] width 79 height 13
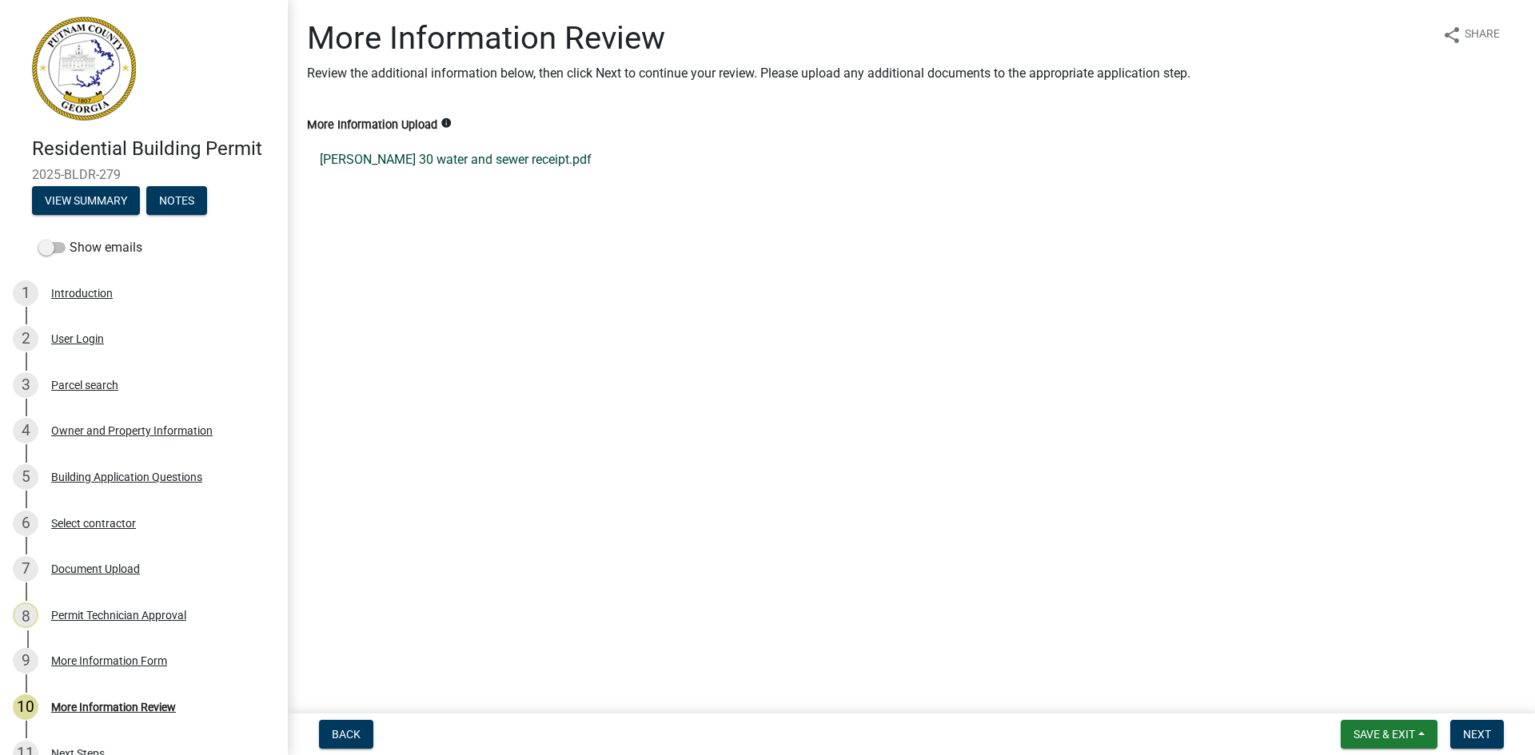
click at [471, 159] on link "[PERSON_NAME] 30 water and sewer receipt.pdf" at bounding box center [911, 160] width 1209 height 38
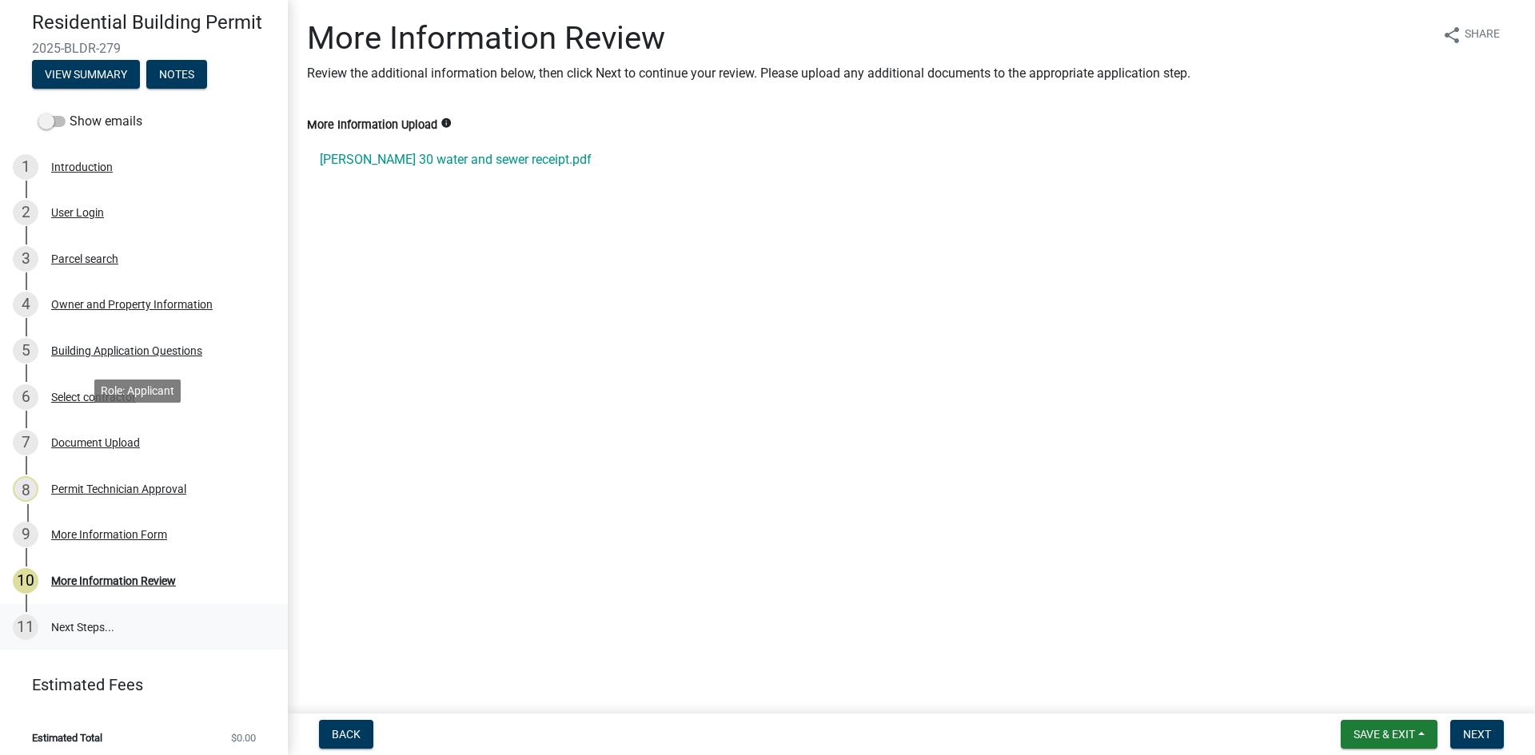
scroll to position [134, 0]
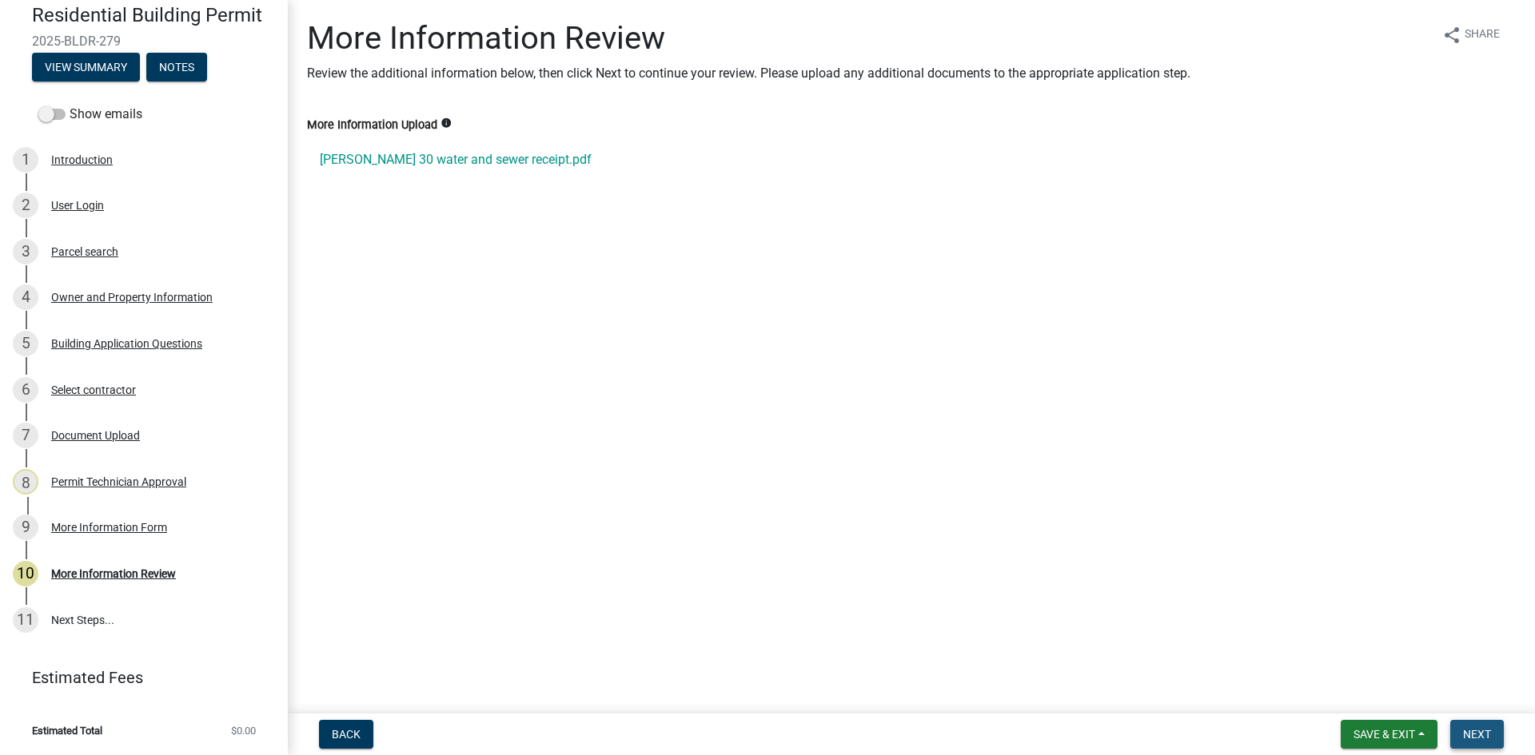
click at [1485, 732] on span "Next" at bounding box center [1477, 734] width 28 height 13
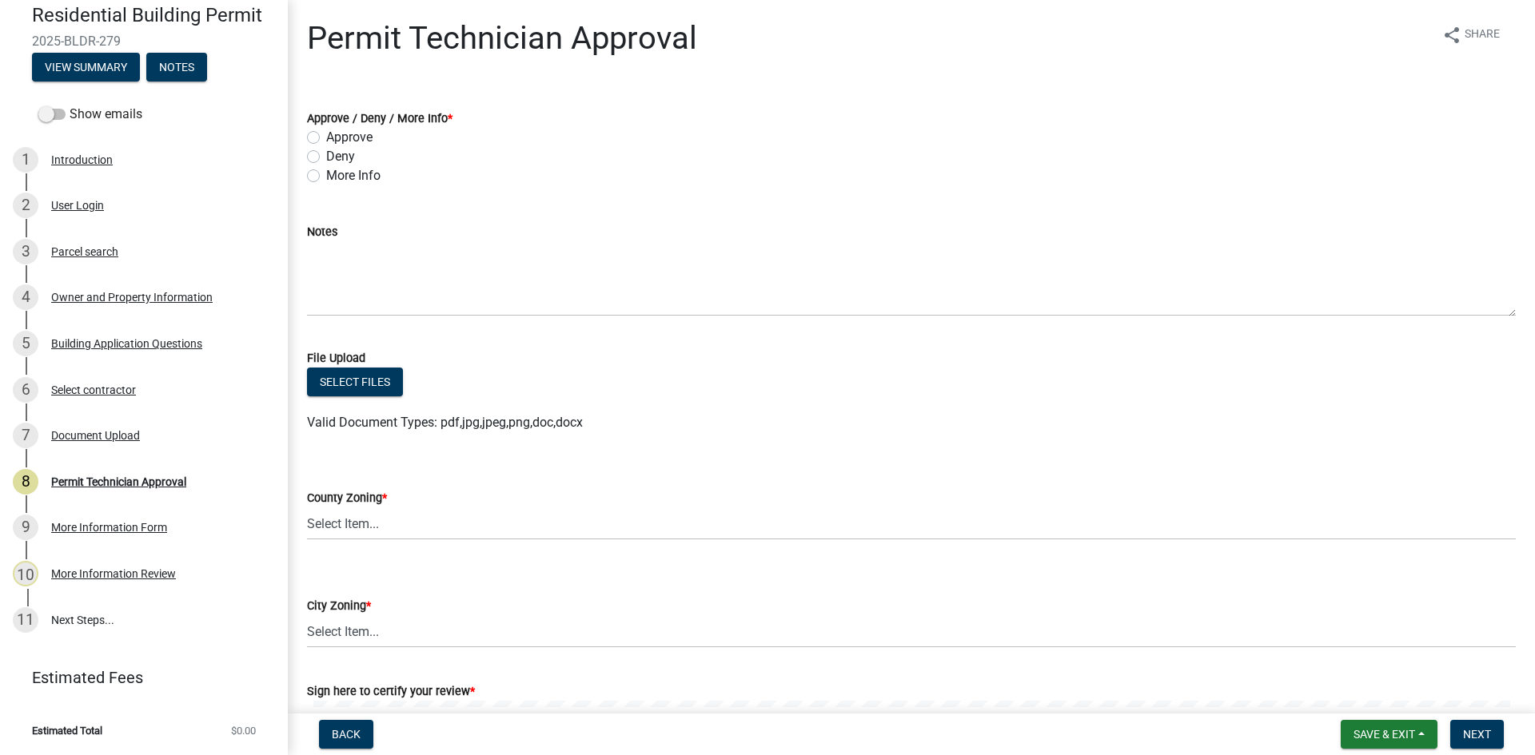
click at [326, 174] on label "More Info" at bounding box center [353, 175] width 54 height 19
click at [326, 174] on input "More Info" at bounding box center [331, 171] width 10 height 10
radio input "true"
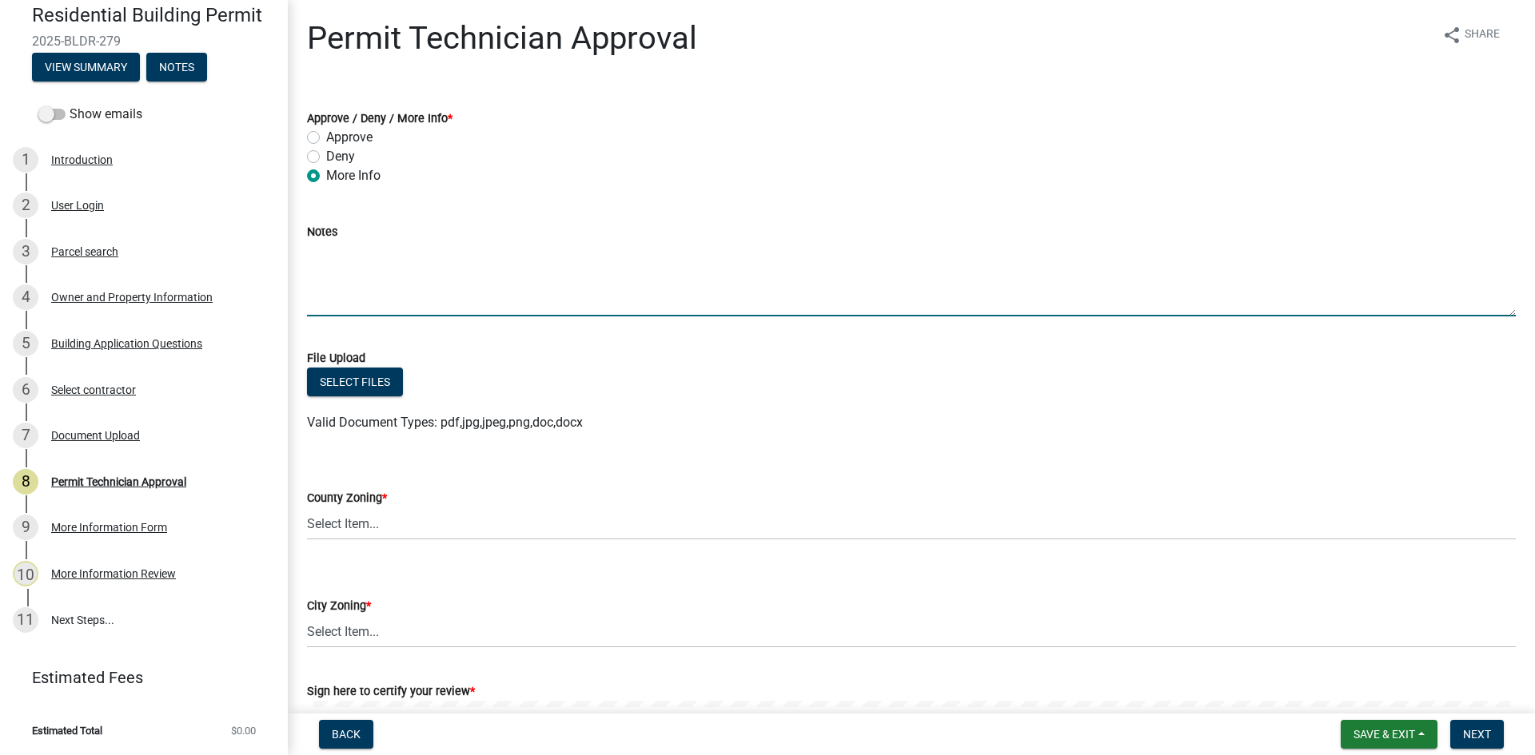
click at [373, 261] on textarea "Notes" at bounding box center [911, 278] width 1209 height 75
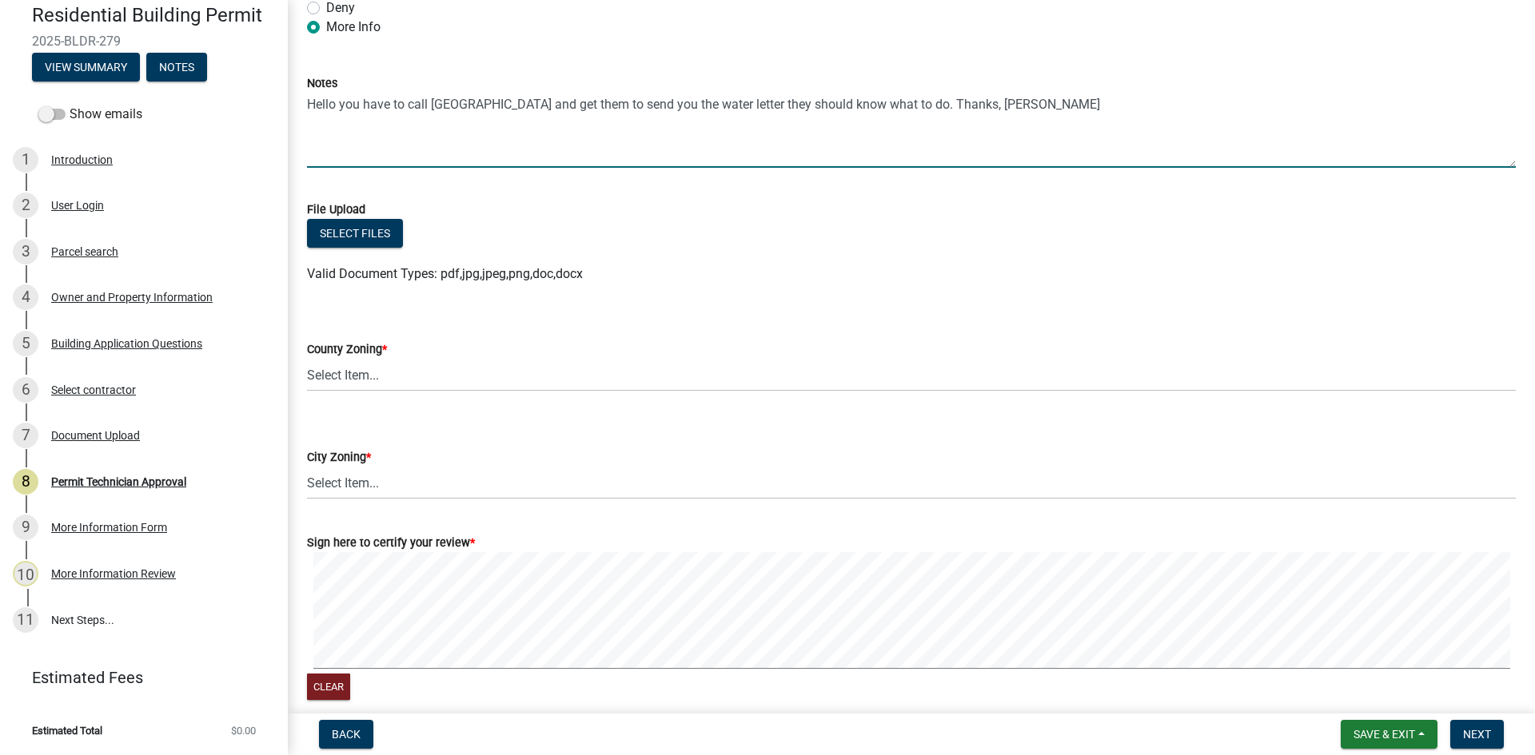
scroll to position [160, 0]
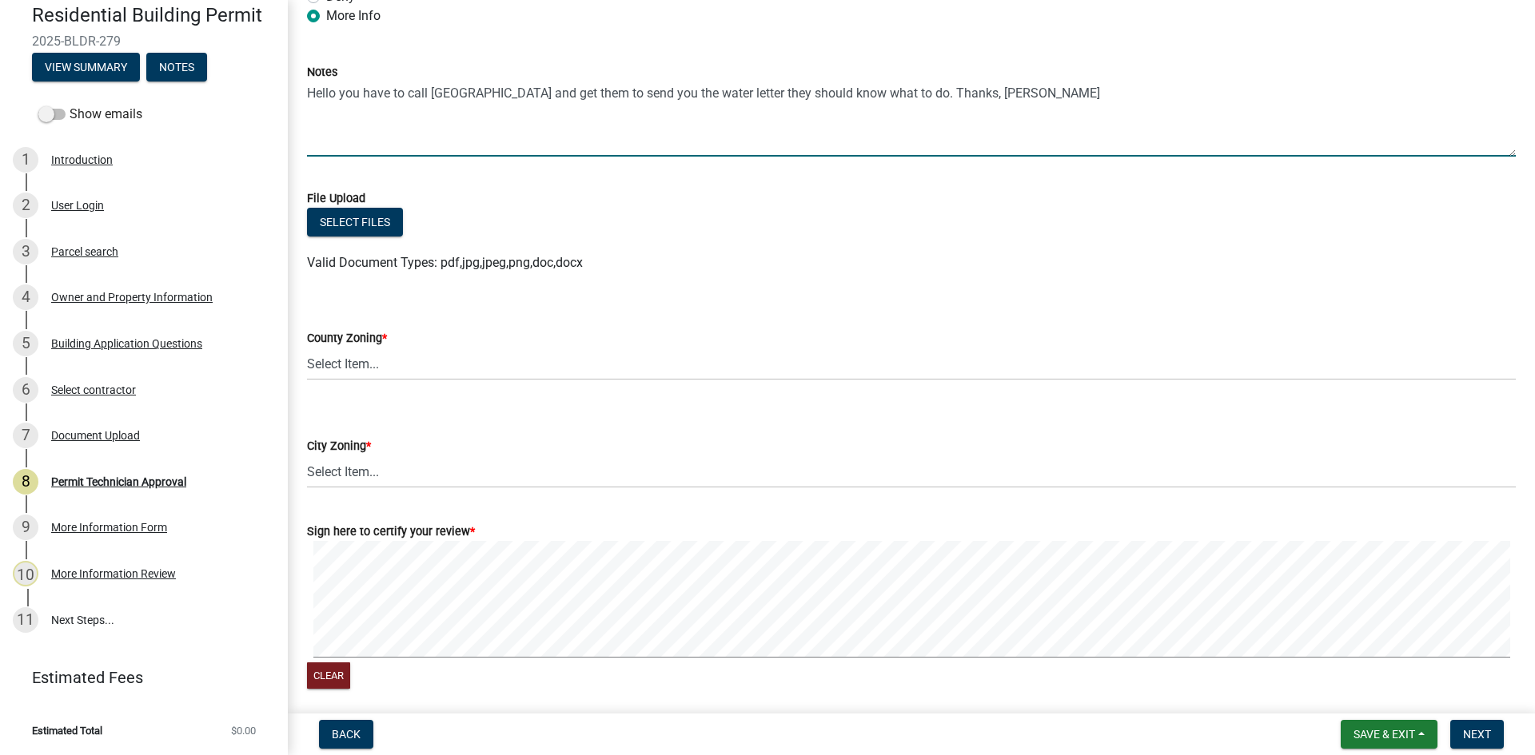
type textarea "Hello you have to call [GEOGRAPHIC_DATA] and get them to send you the water let…"
click at [456, 365] on select "Select Item... AG-1 R-1R R-1 R-2 MHP RM-1 RM-3 C-1 C-2 I-M PUD N/A" at bounding box center [911, 364] width 1209 height 33
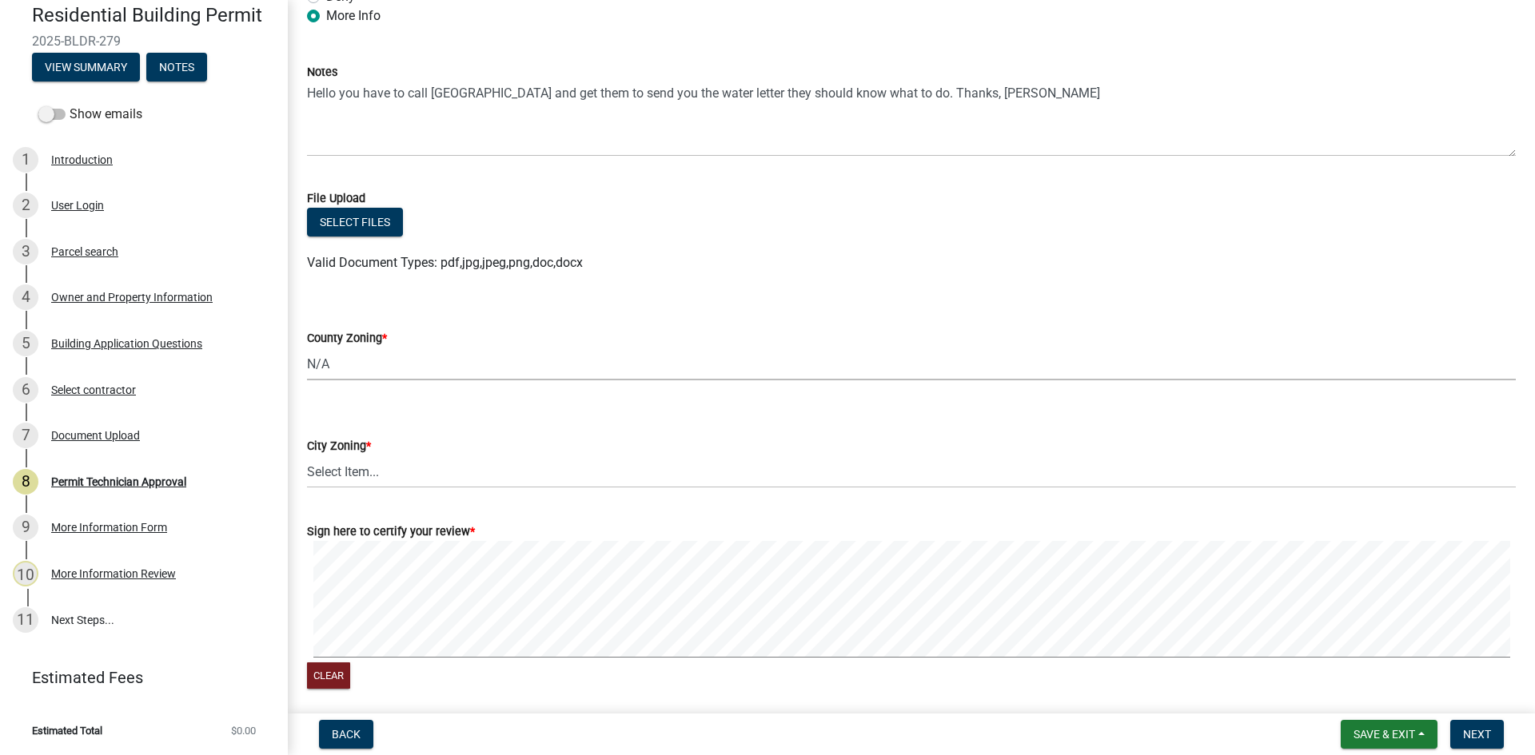
click at [307, 348] on select "Select Item... AG-1 R-1R R-1 R-2 MHP RM-1 RM-3 C-1 C-2 I-M PUD N/A" at bounding box center [911, 364] width 1209 height 33
select select "ef7a1fc2-7a7a-426d-b1f0-c9b9b6ca7ff4"
drag, startPoint x: 386, startPoint y: 473, endPoint x: 386, endPoint y: 483, distance: 9.6
click at [386, 473] on select "Select Item... A-1 A-2 R-1 R-2 R-3 R-4 MHP C-1 C-2 I-1 I-2 DB FH H-P N/A" at bounding box center [911, 472] width 1209 height 33
click at [307, 456] on select "Select Item... A-1 A-2 R-1 R-2 R-3 R-4 MHP C-1 C-2 I-1 I-2 DB FH H-P N/A" at bounding box center [911, 472] width 1209 height 33
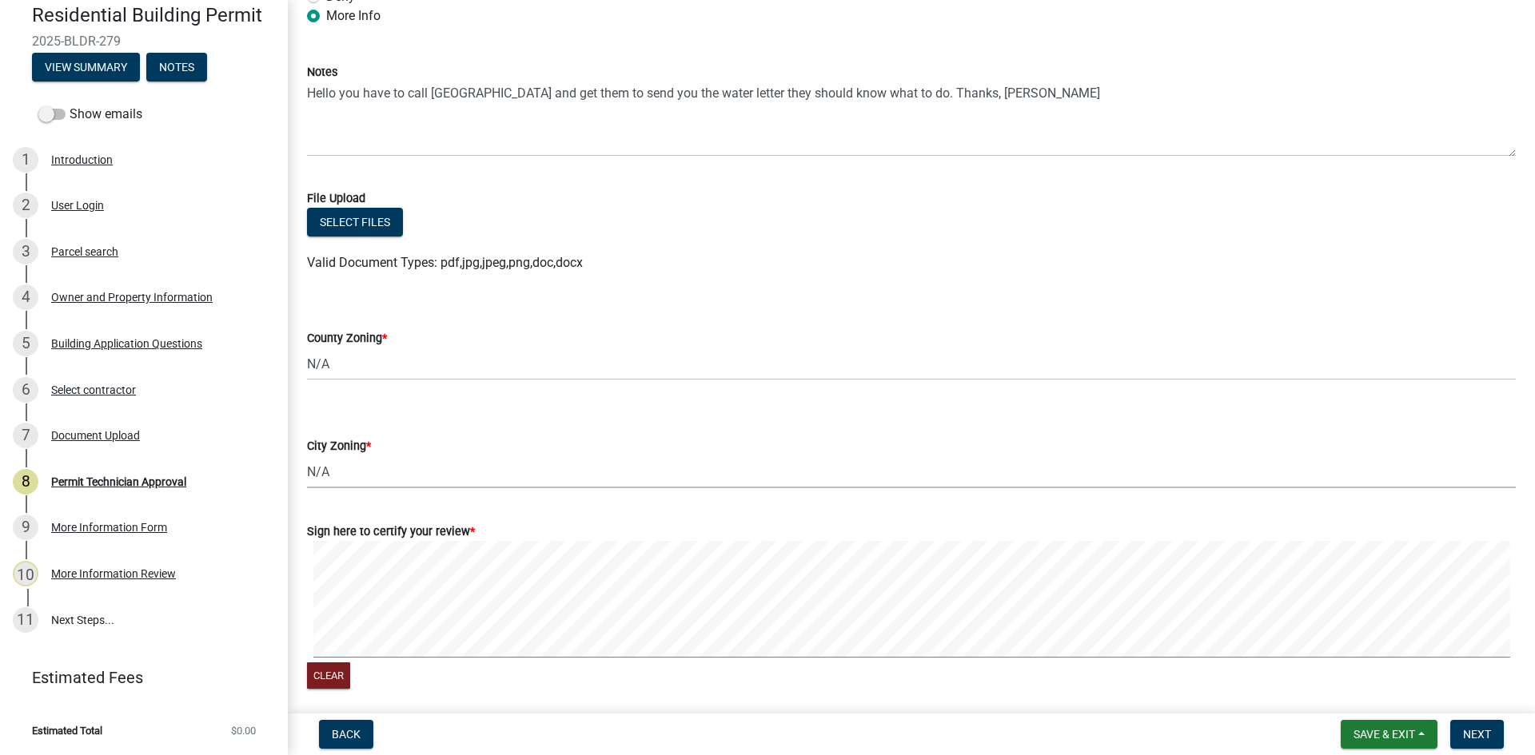
select select "83394b22-4a11-496c-8e5c-75ade2e72faf"
drag, startPoint x: 1479, startPoint y: 718, endPoint x: 1481, endPoint y: 729, distance: 11.3
click at [1481, 724] on nav "Back Save & Exit Save Save & Exit Next" at bounding box center [911, 735] width 1247 height 42
click at [1481, 729] on span "Next" at bounding box center [1477, 734] width 28 height 13
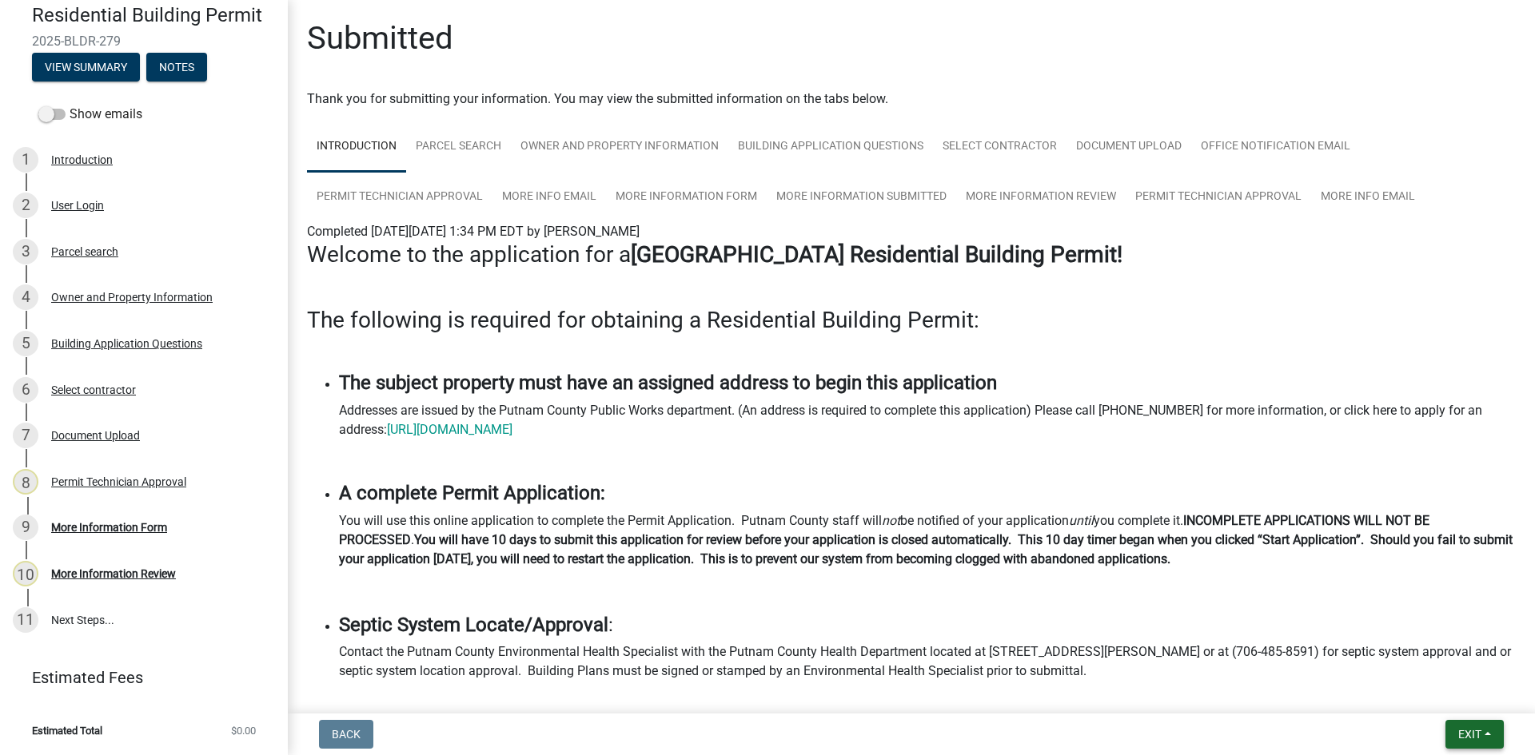
click at [1464, 740] on span "Exit" at bounding box center [1469, 734] width 23 height 13
click at [1497, 691] on button "Save & Exit" at bounding box center [1440, 693] width 128 height 38
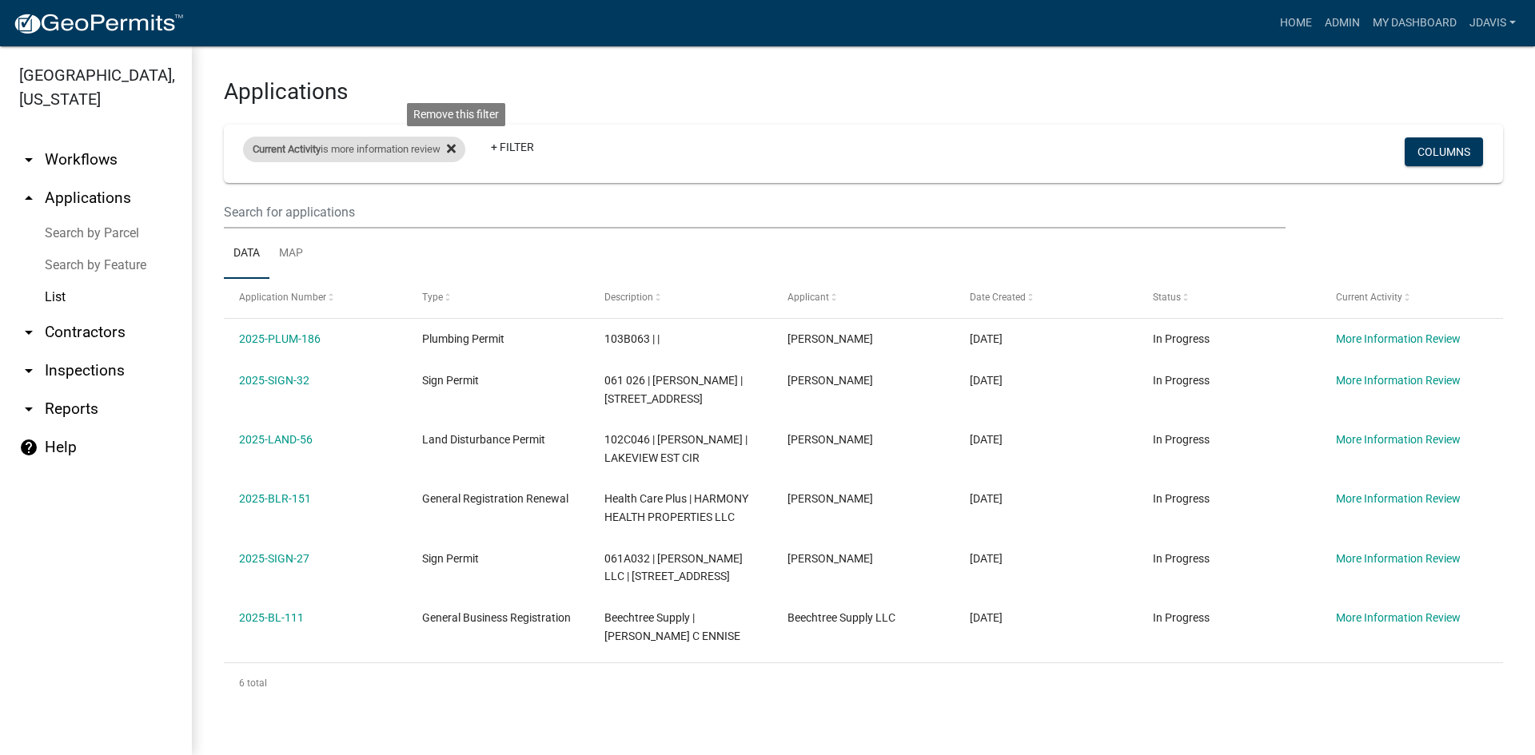
click at [456, 146] on icon at bounding box center [451, 148] width 9 height 9
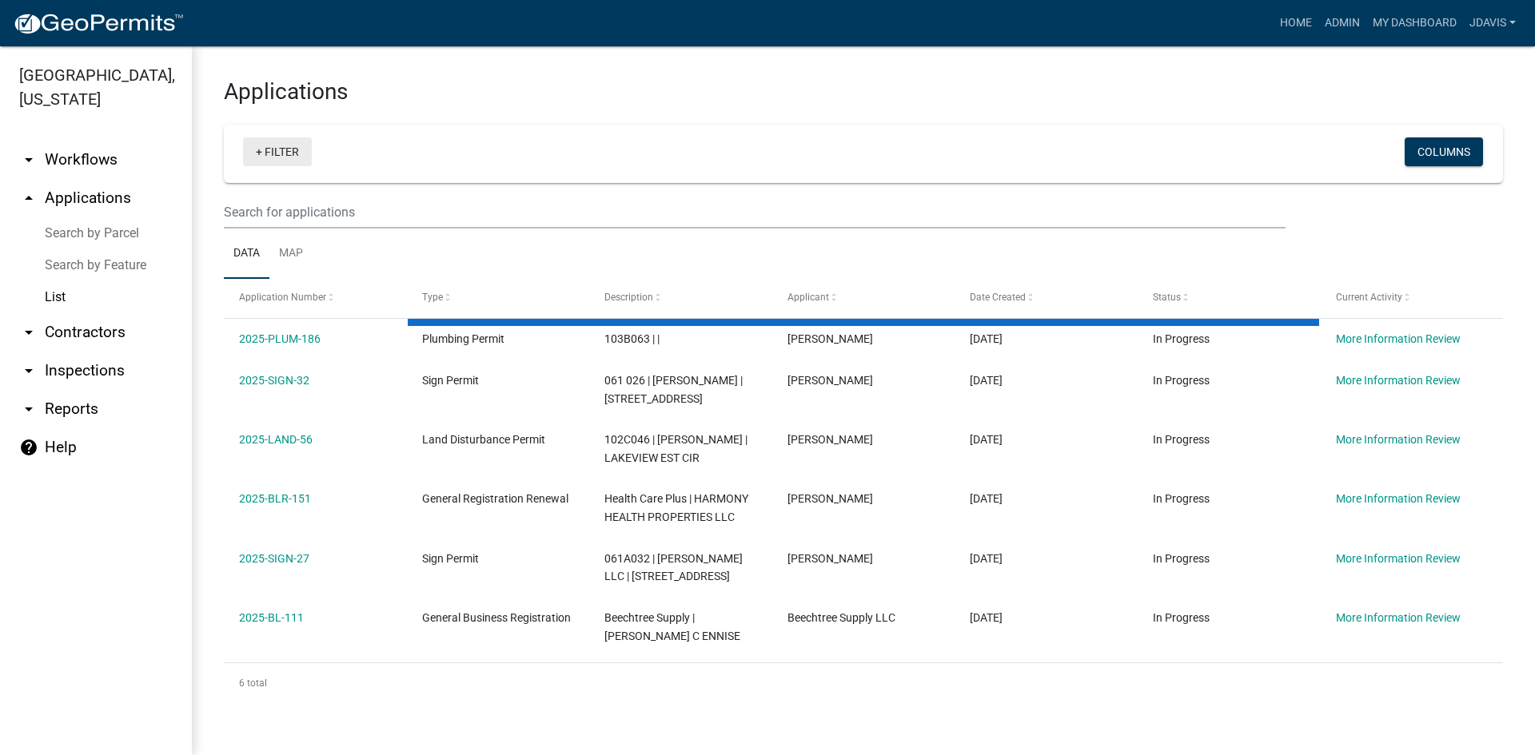
click at [257, 151] on link "+ Filter" at bounding box center [277, 152] width 69 height 29
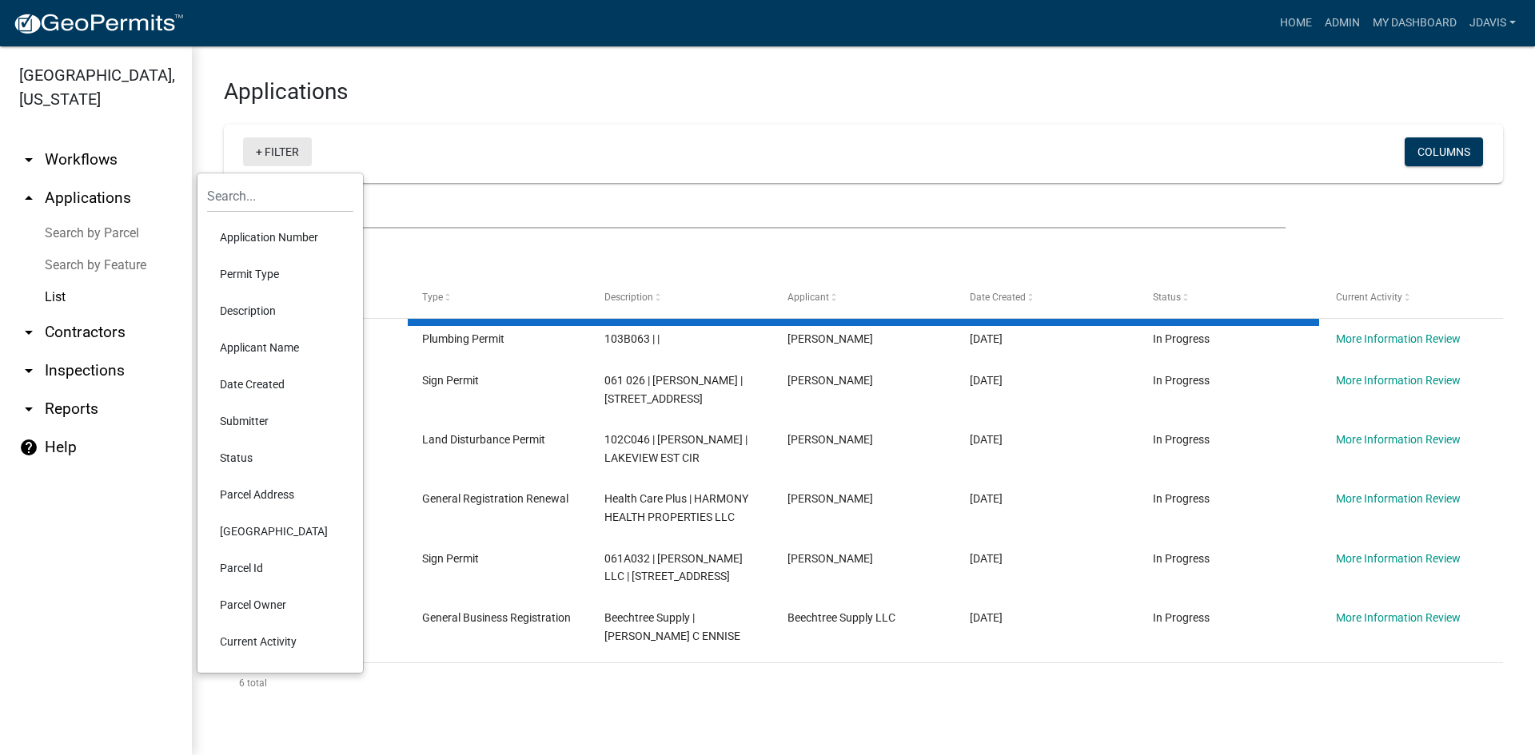
select select "2: 50"
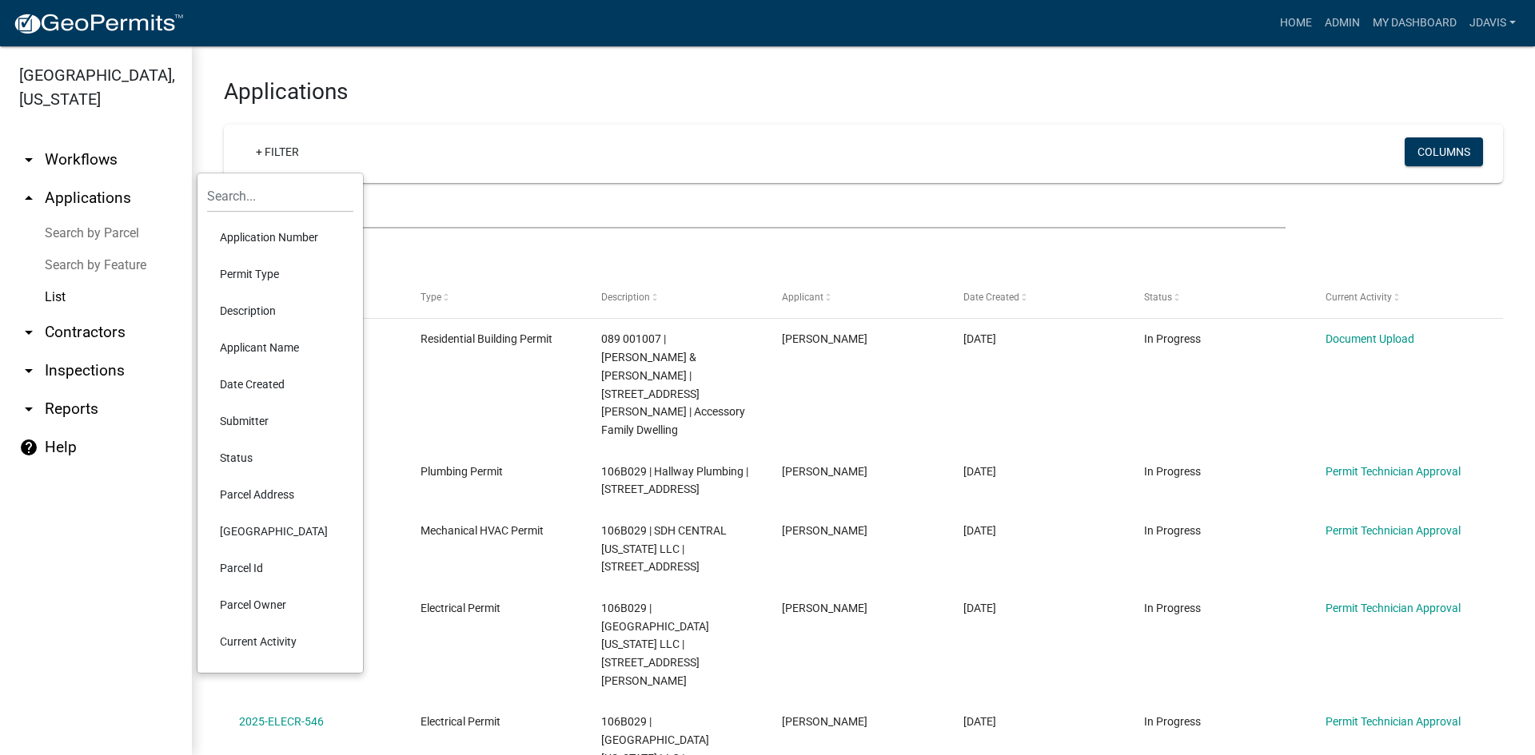
click at [263, 641] on li "Current Activity" at bounding box center [280, 642] width 146 height 37
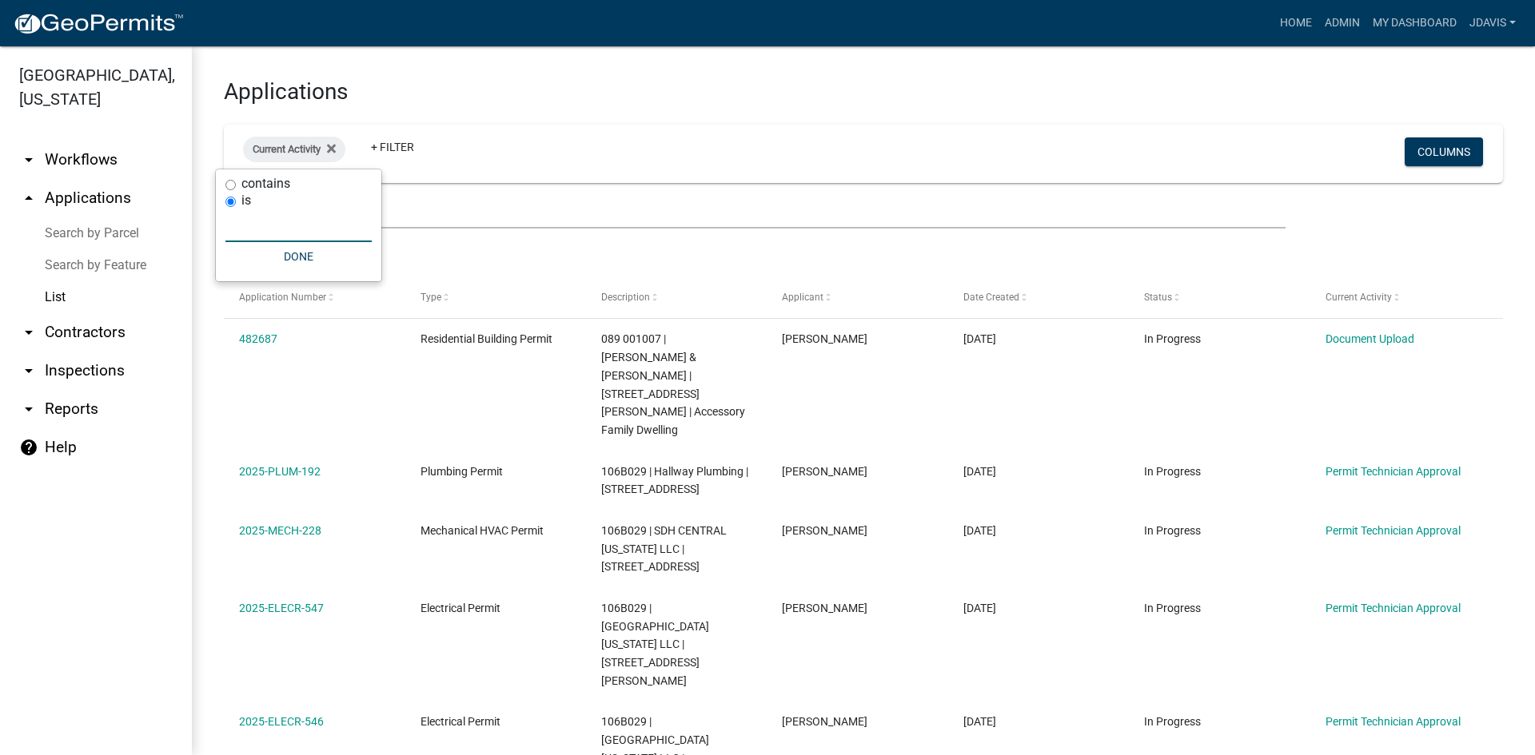
click at [256, 233] on input "text" at bounding box center [298, 225] width 146 height 33
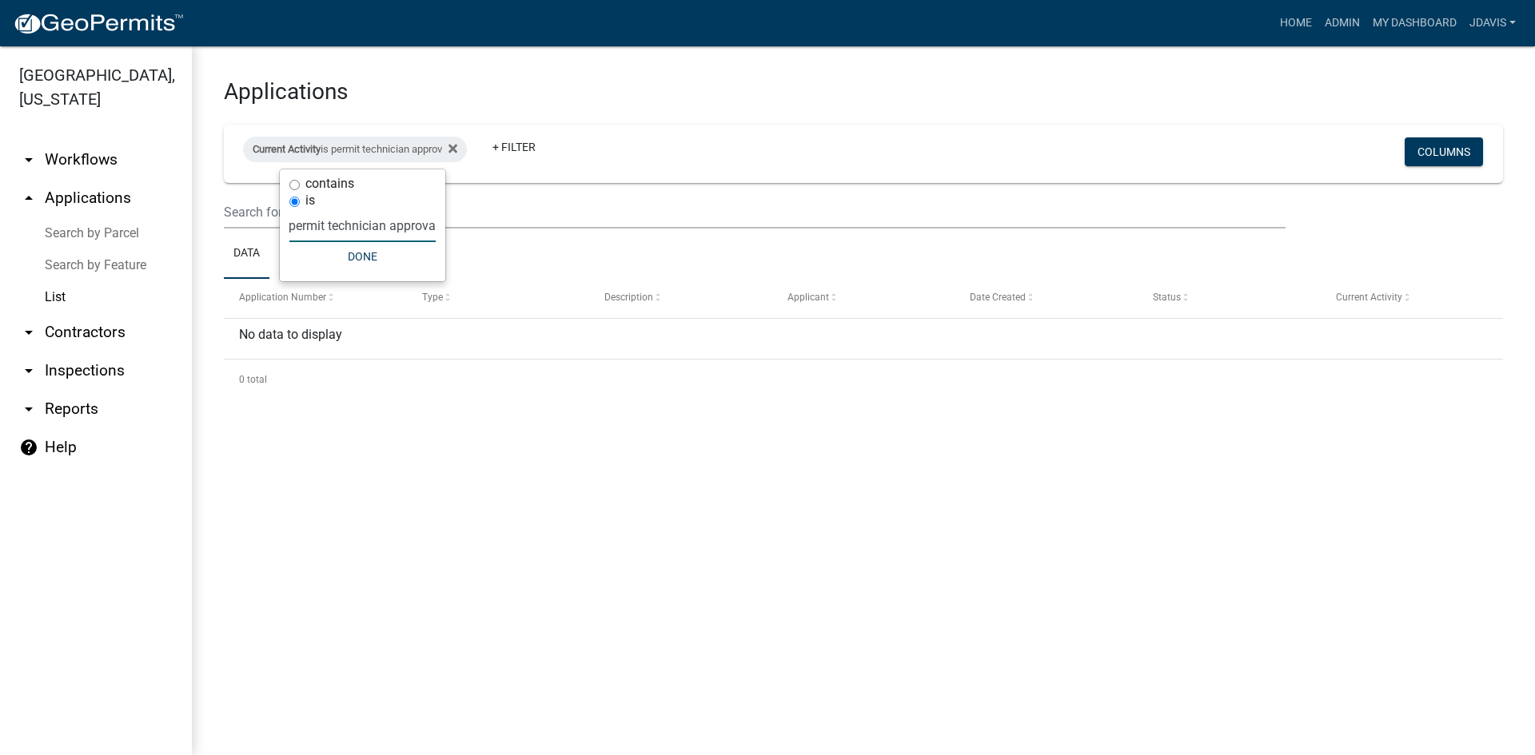
scroll to position [0, 10]
type input "permit technician approval"
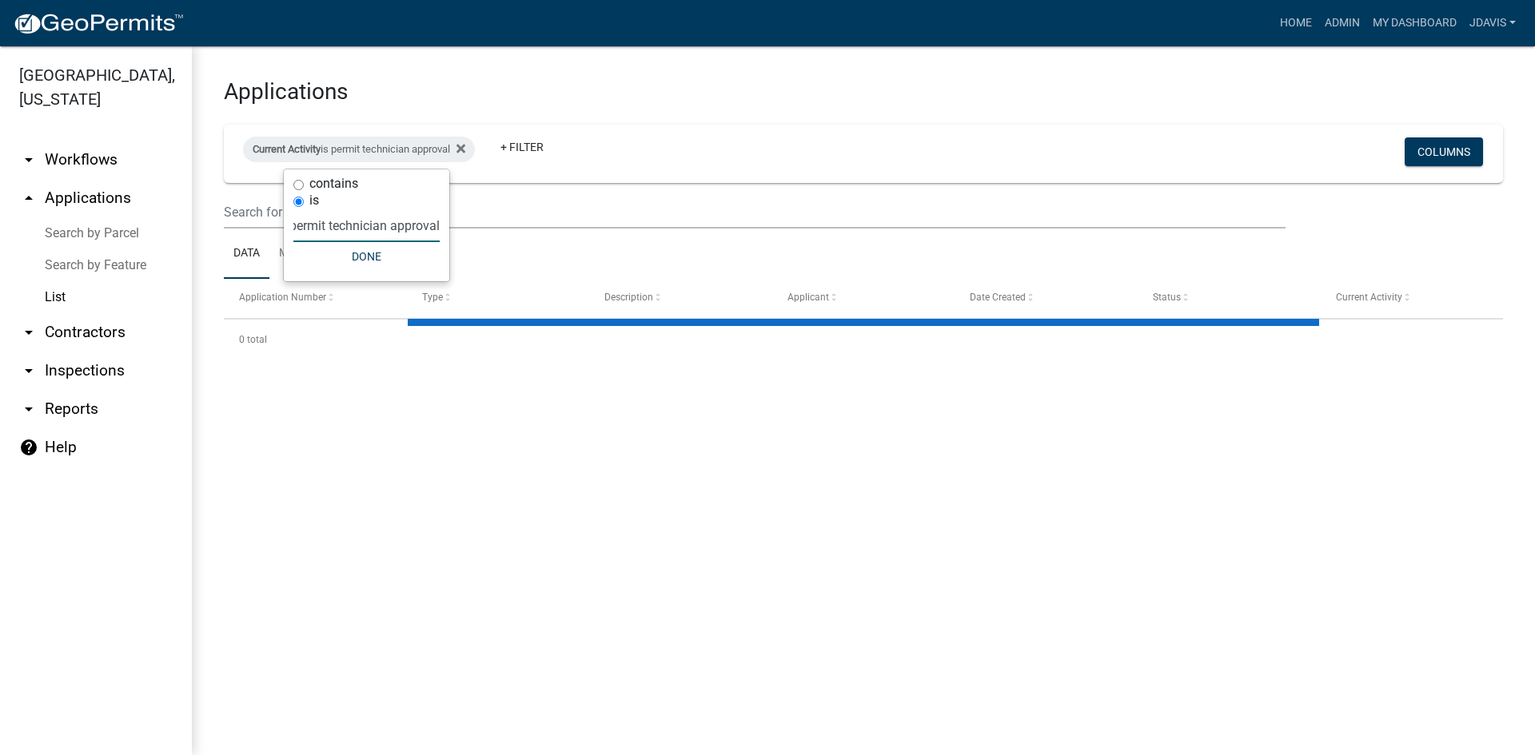
select select "2: 50"
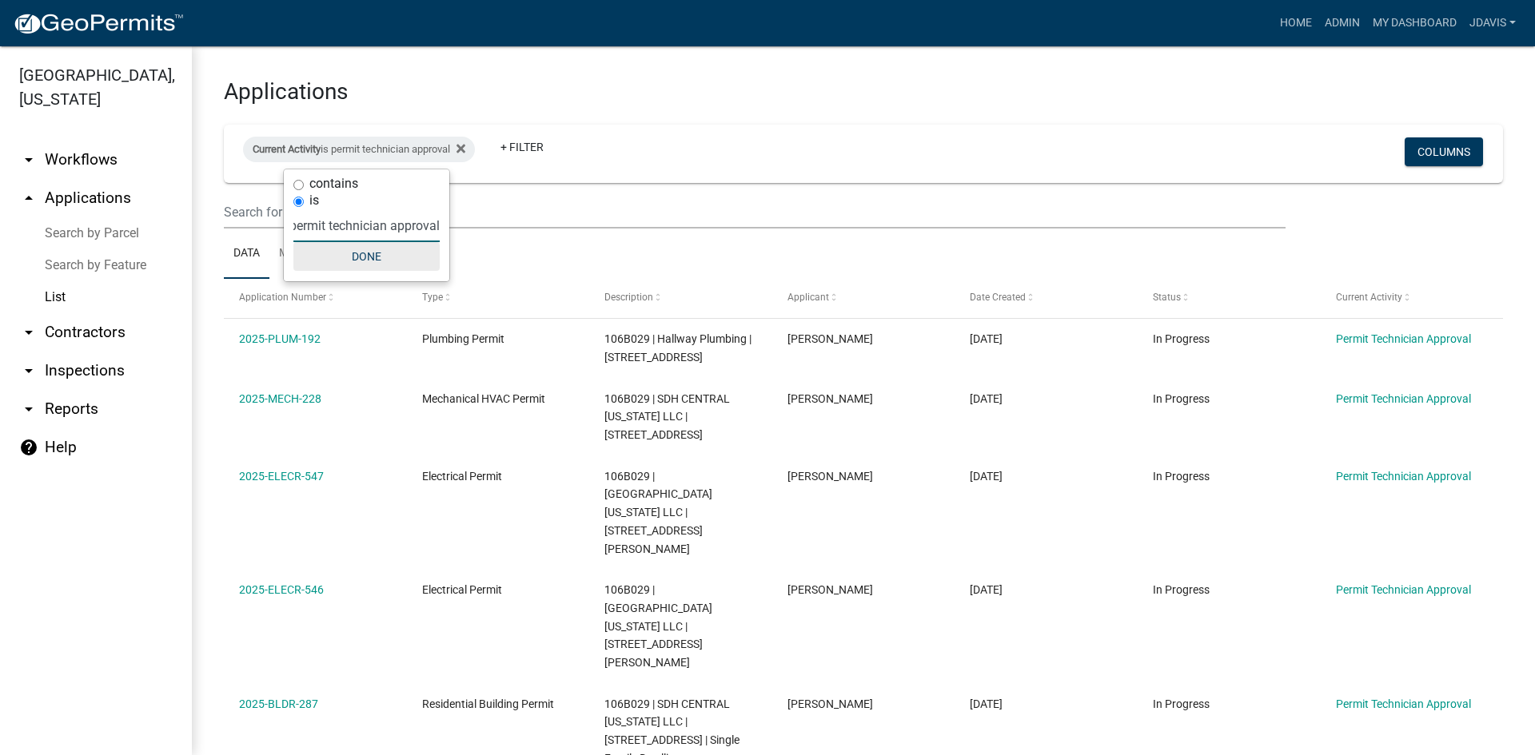
type input "permit technician approval"
click at [366, 259] on button "Done" at bounding box center [366, 256] width 146 height 29
